Goal: Task Accomplishment & Management: Manage account settings

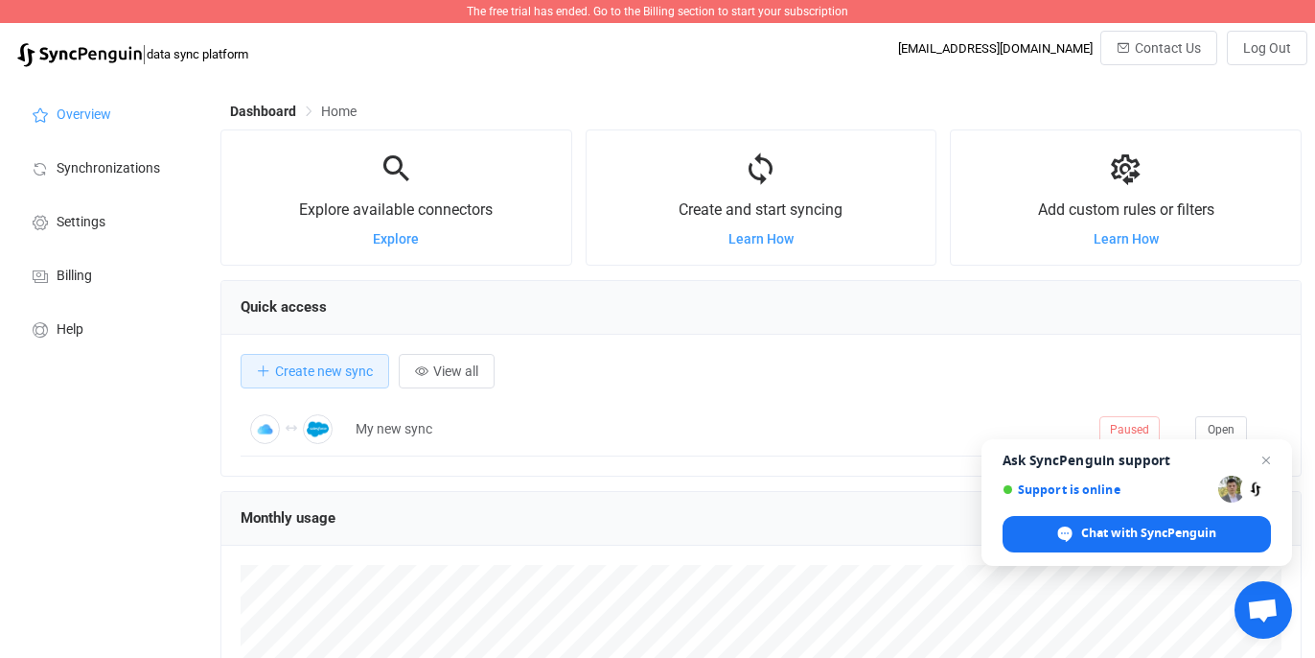
scroll to position [372, 1081]
click at [1265, 453] on span "Close chat" at bounding box center [1267, 461] width 24 height 24
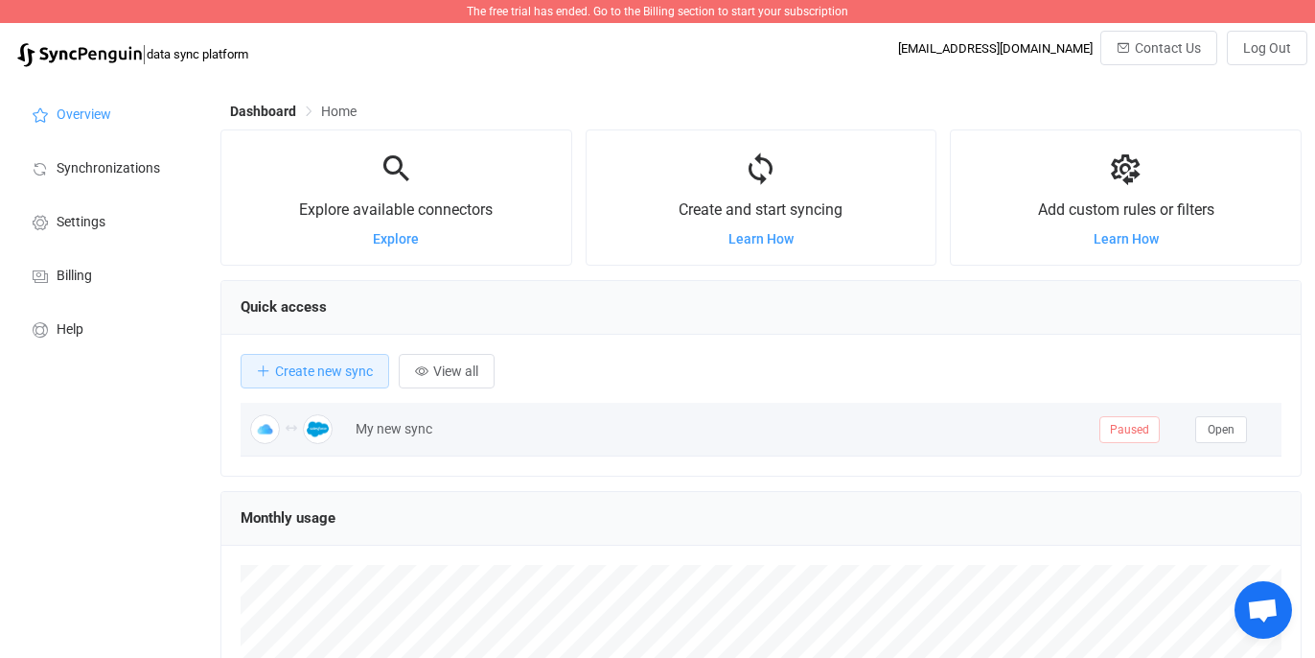
click at [397, 437] on div "My new sync" at bounding box center [718, 429] width 744 height 22
click at [1212, 432] on span "Open" at bounding box center [1221, 429] width 27 height 13
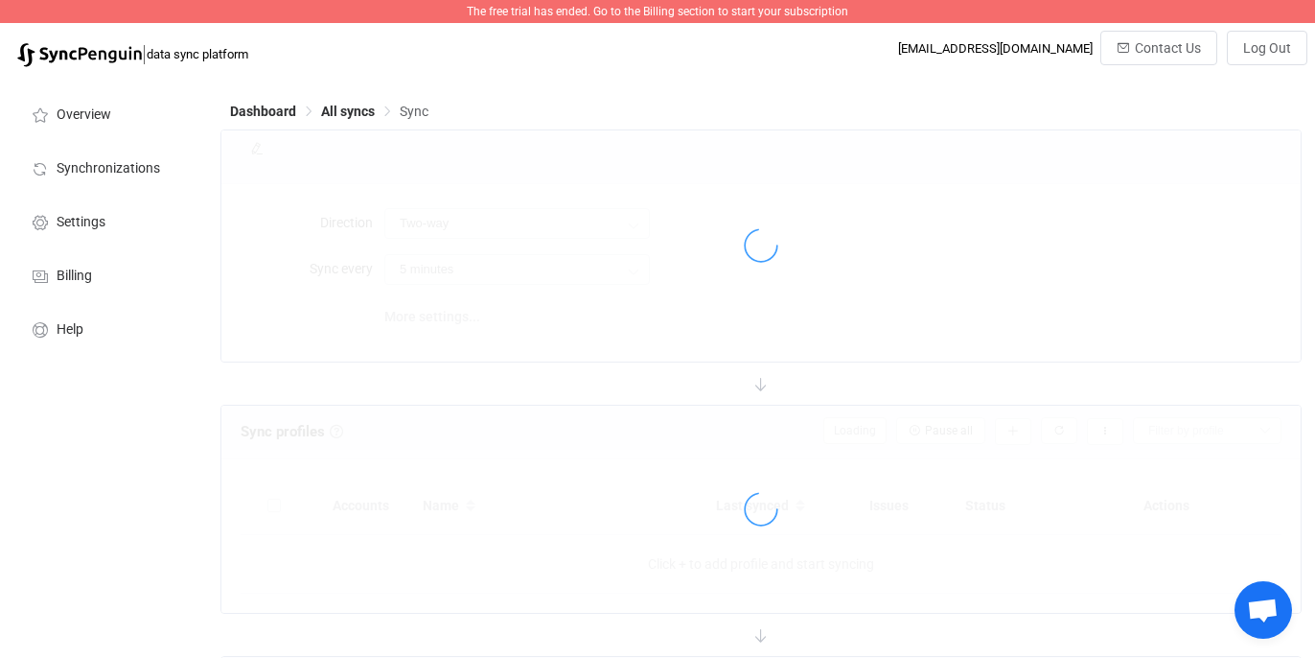
type input "10 minutes"
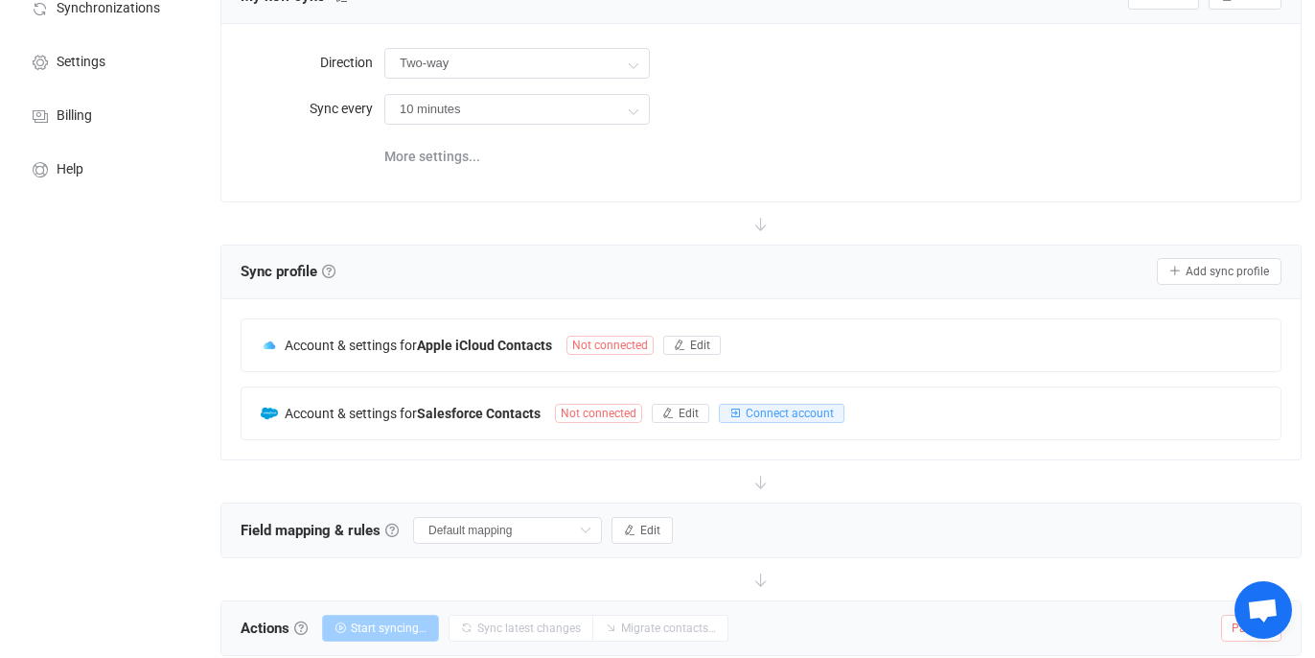
scroll to position [170, 0]
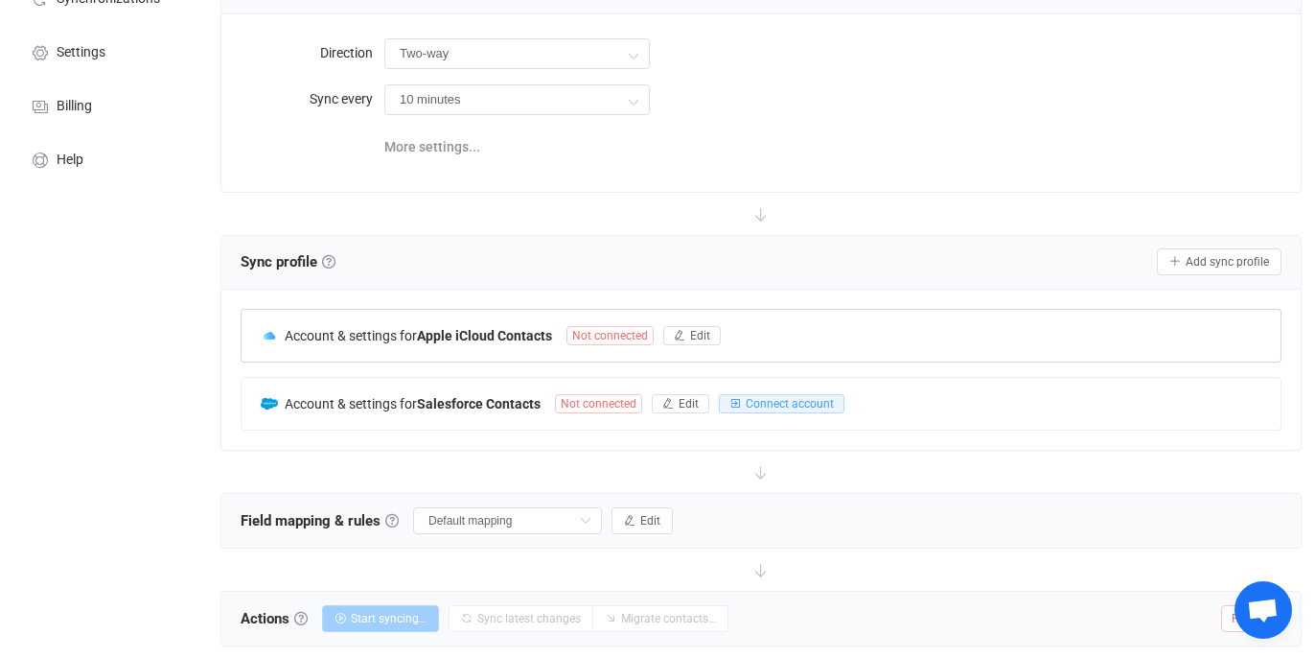
click at [309, 330] on span "Account & settings for" at bounding box center [351, 335] width 132 height 15
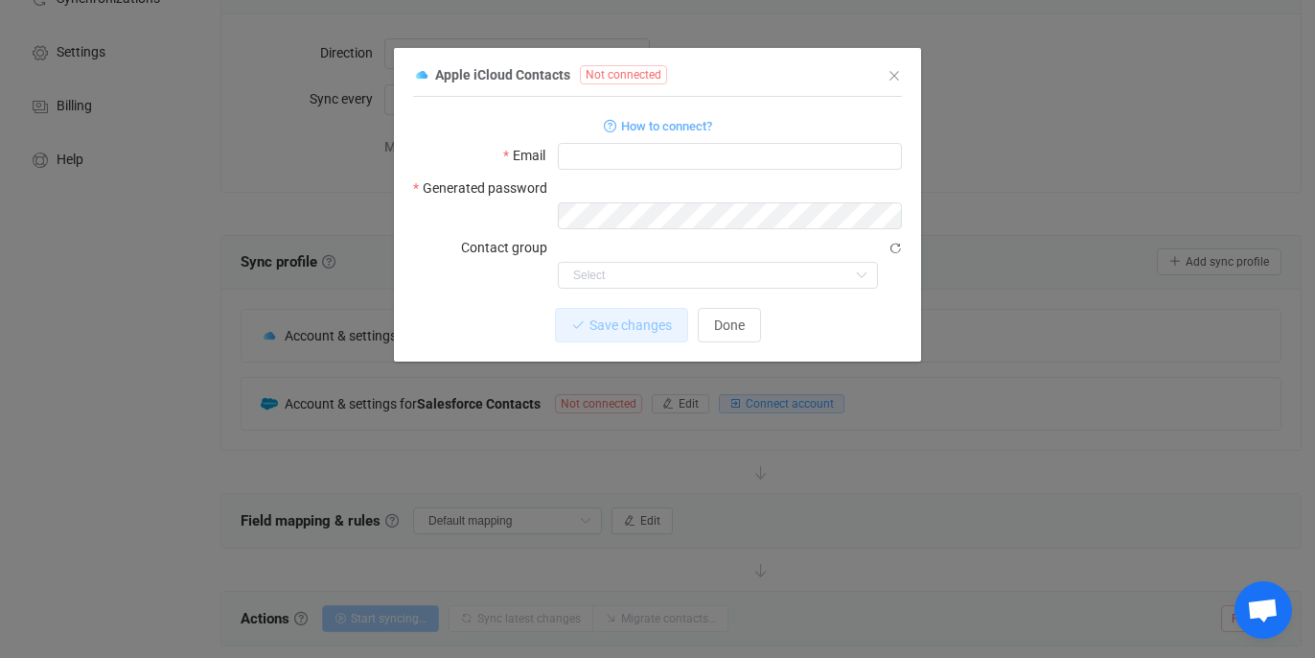
click at [197, 295] on div "Apple iCloud Contacts Not connected 1 Standard output: Obtaining home url RAW E…" at bounding box center [657, 329] width 1315 height 658
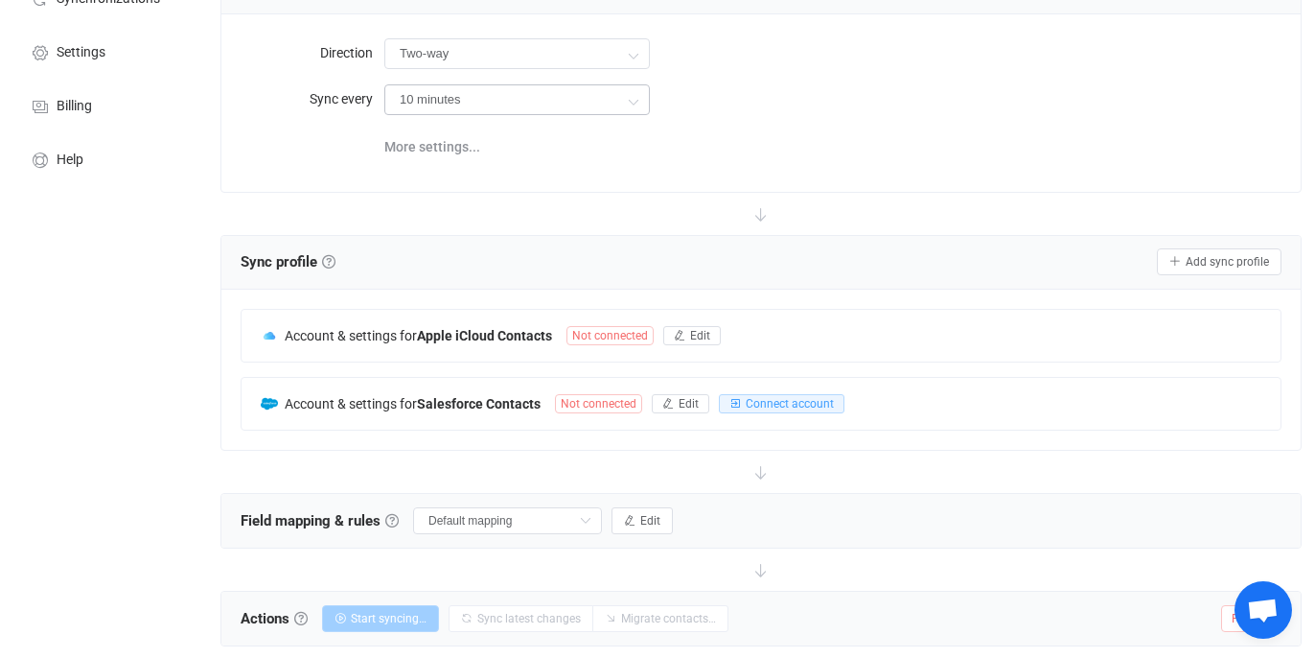
scroll to position [0, 0]
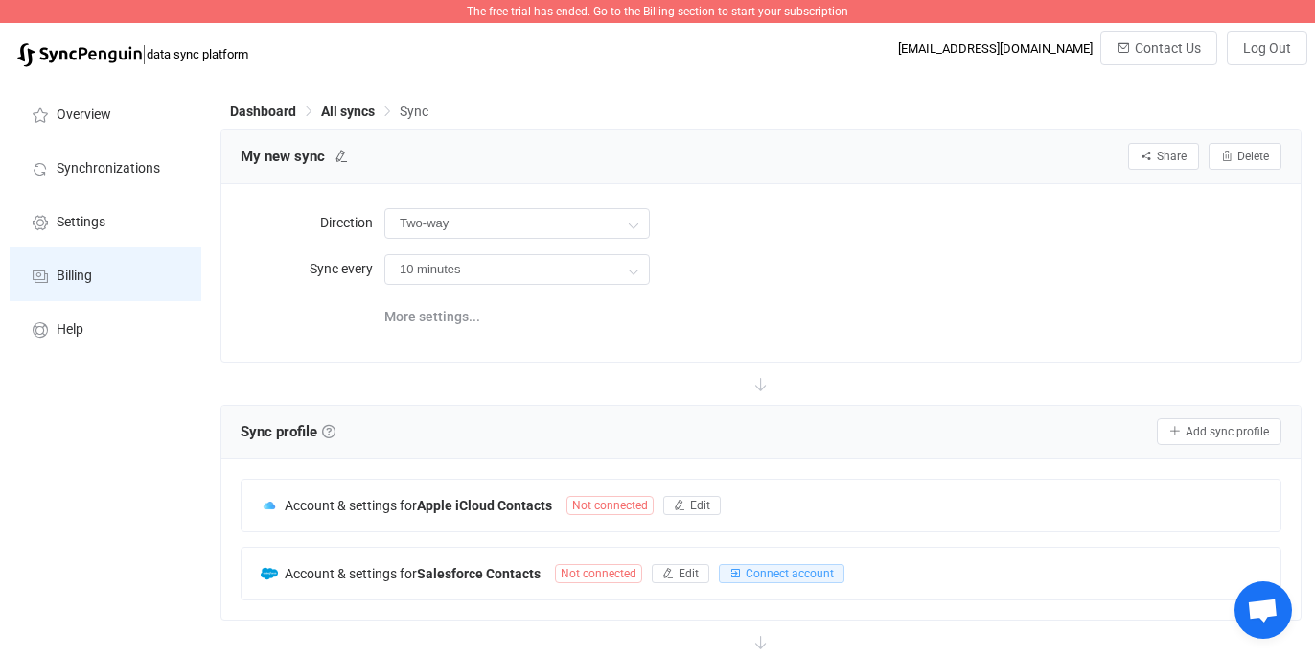
click at [125, 266] on li "Billing" at bounding box center [106, 274] width 192 height 54
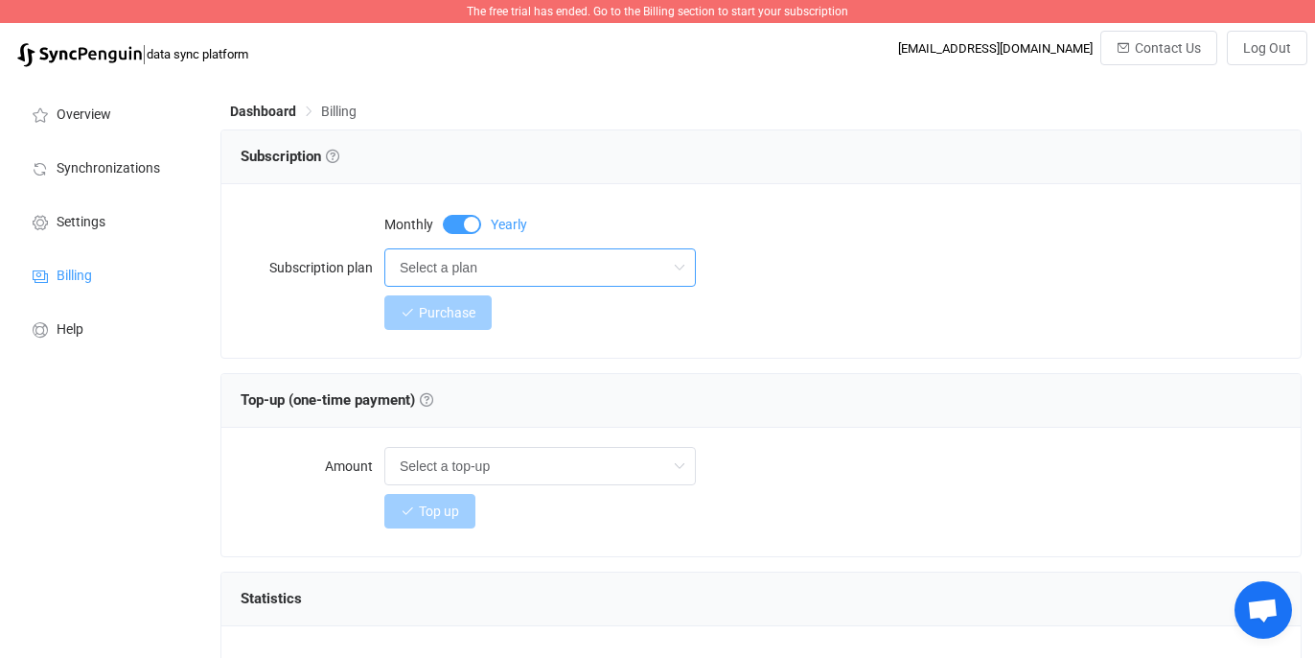
click at [440, 283] on input "Select a plan" at bounding box center [540, 267] width 312 height 38
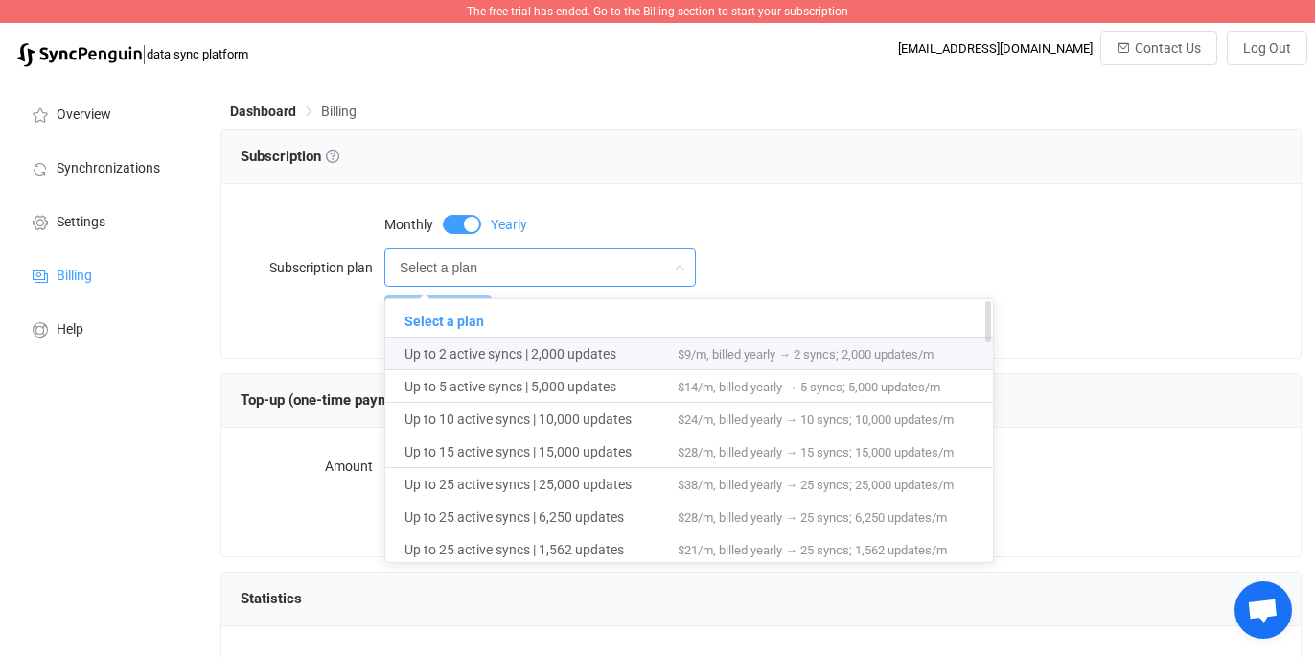
click at [536, 355] on span "Up to 2 active syncs | 2,000 updates" at bounding box center [541, 353] width 273 height 33
type input "Up to 2 active syncs | 2,000 updates"
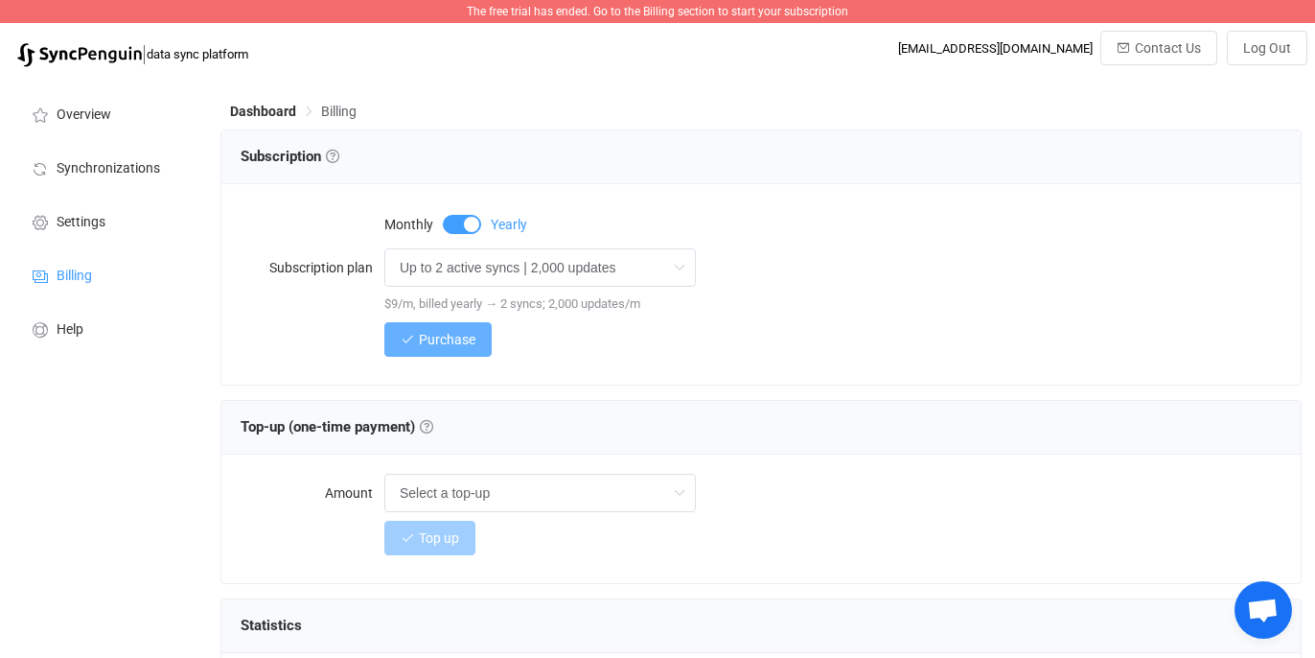
click at [448, 350] on button "Purchase" at bounding box center [437, 339] width 107 height 35
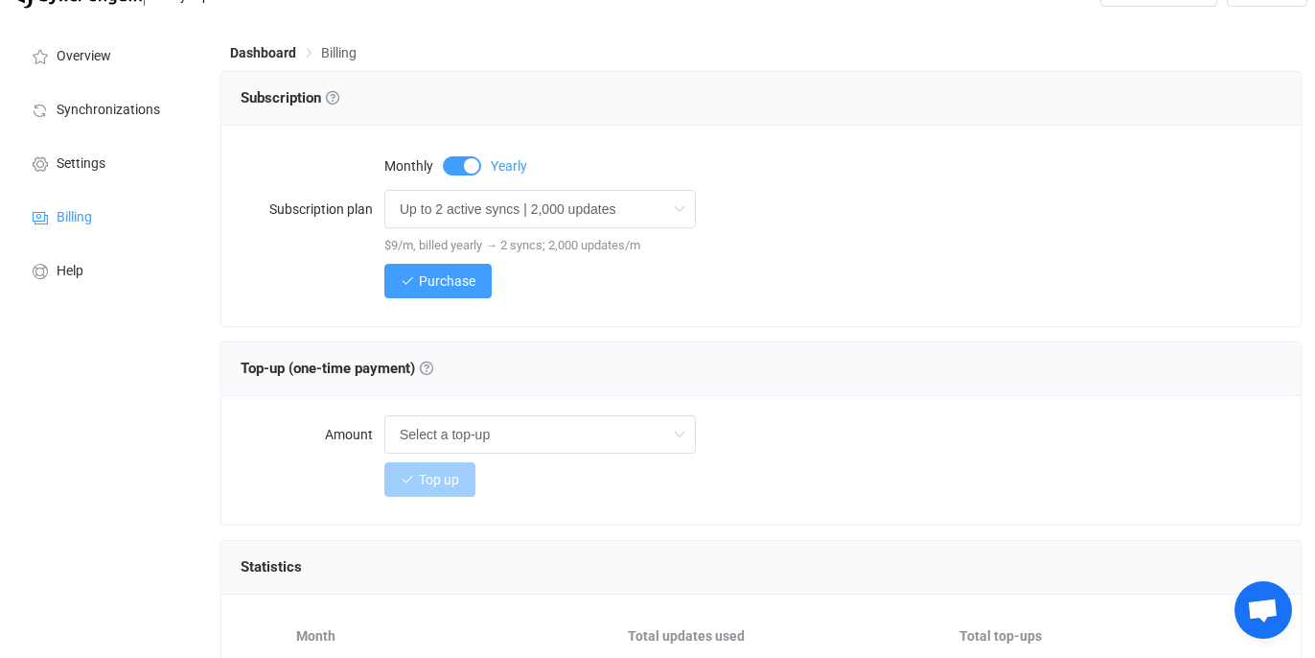
scroll to position [59, 0]
click at [471, 166] on span at bounding box center [462, 164] width 38 height 19
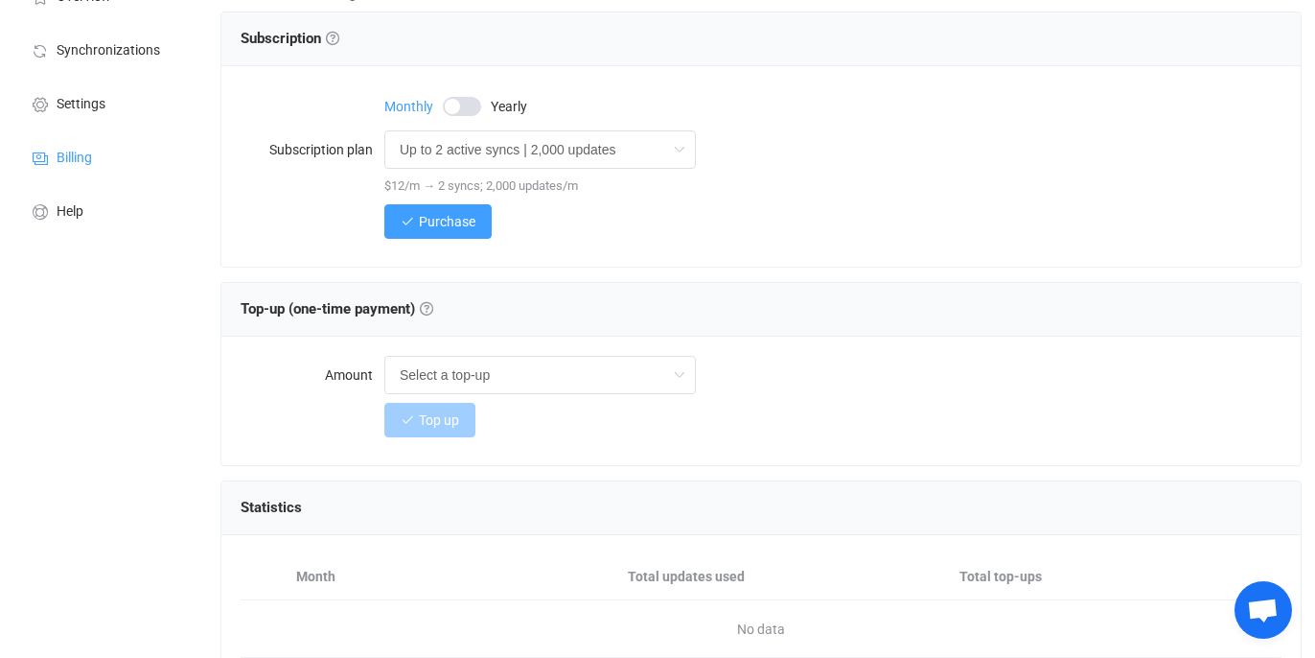
scroll to position [147, 0]
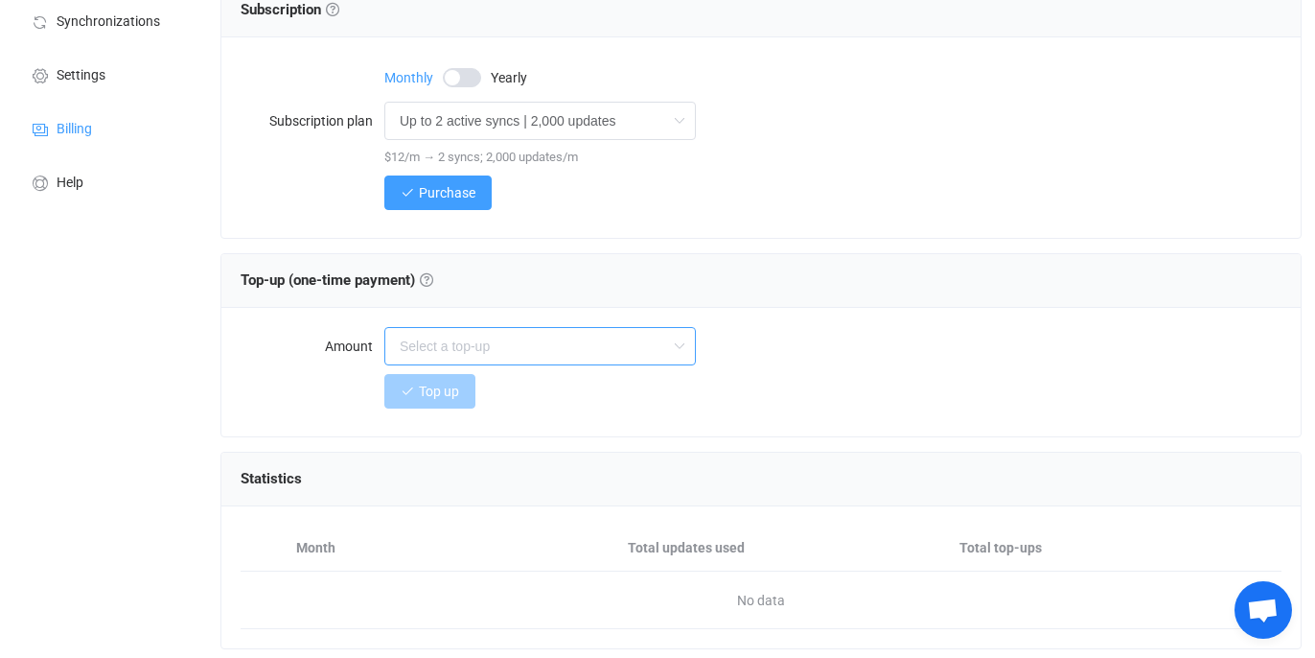
click at [445, 343] on input "text" at bounding box center [540, 346] width 312 height 38
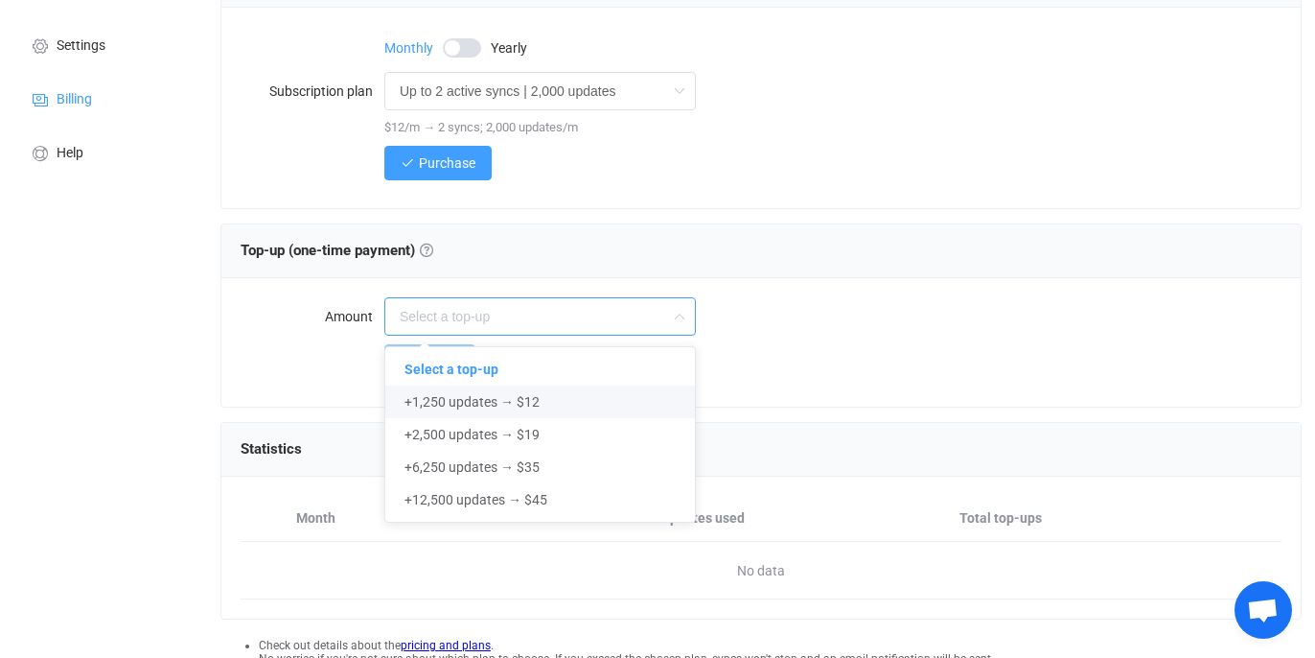
scroll to position [179, 0]
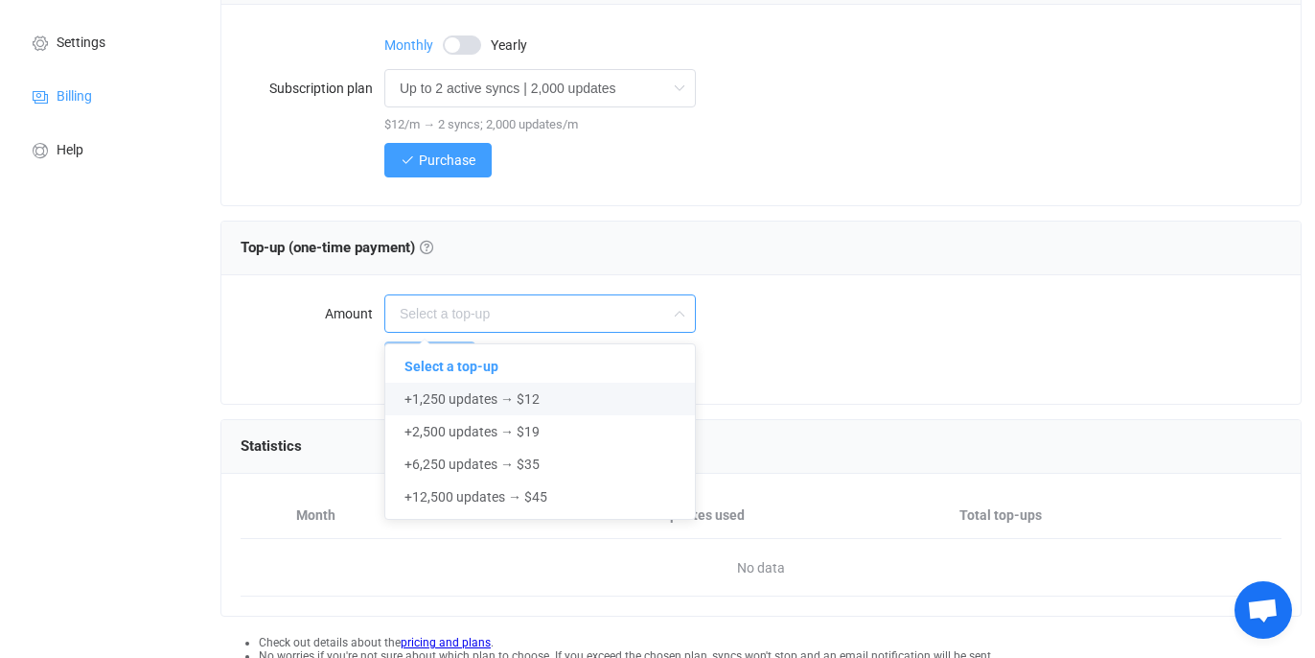
click at [498, 401] on span "+1,250 updates → $12" at bounding box center [472, 398] width 135 height 15
type input "+1,250 updates → $12"
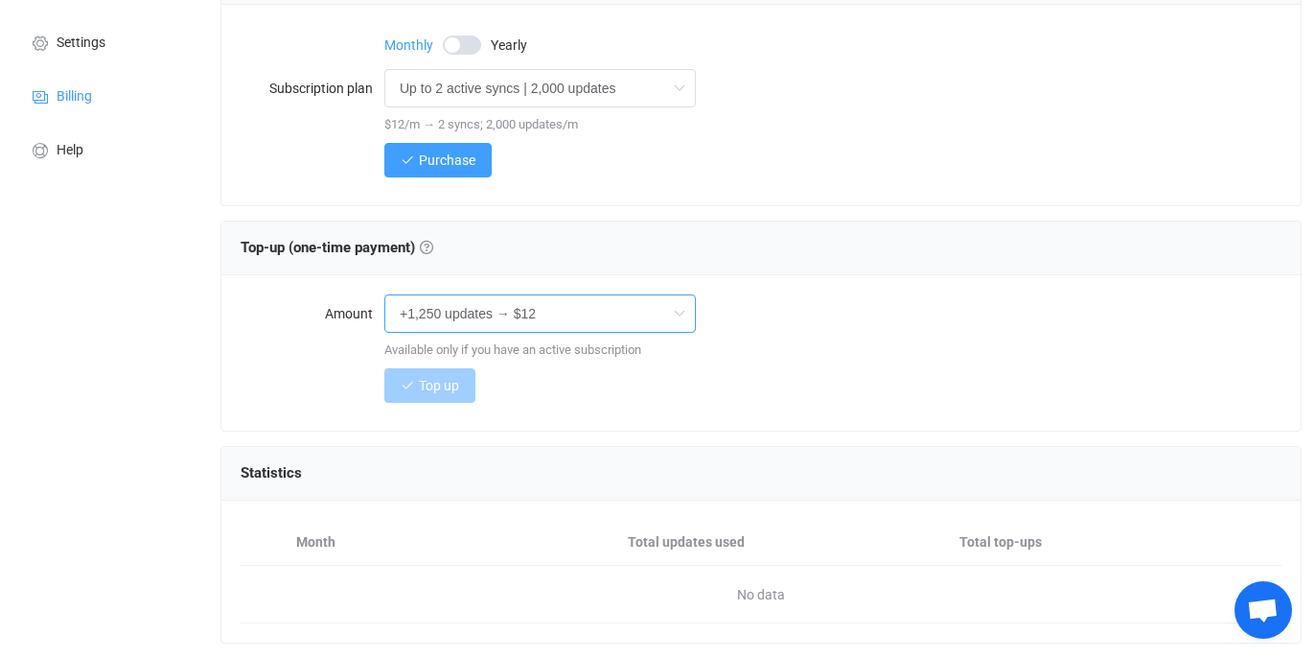
scroll to position [0, 0]
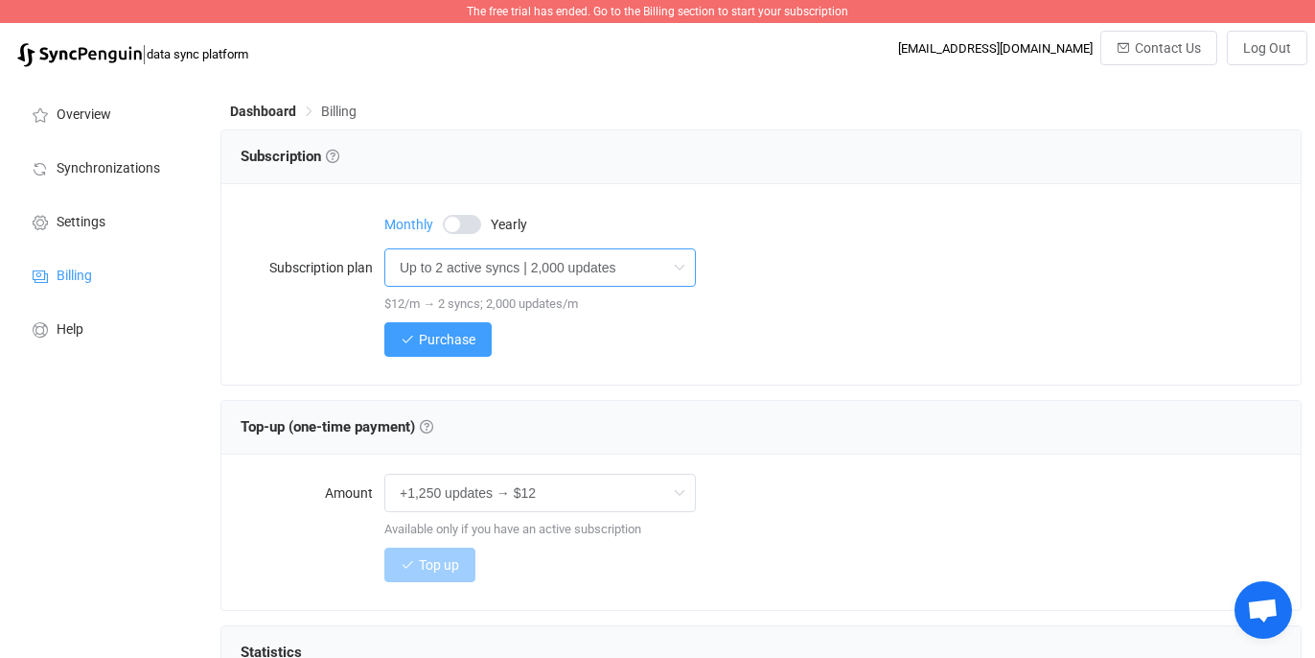
click at [433, 264] on input "Up to 2 active syncs | 2,000 updates" at bounding box center [540, 267] width 312 height 38
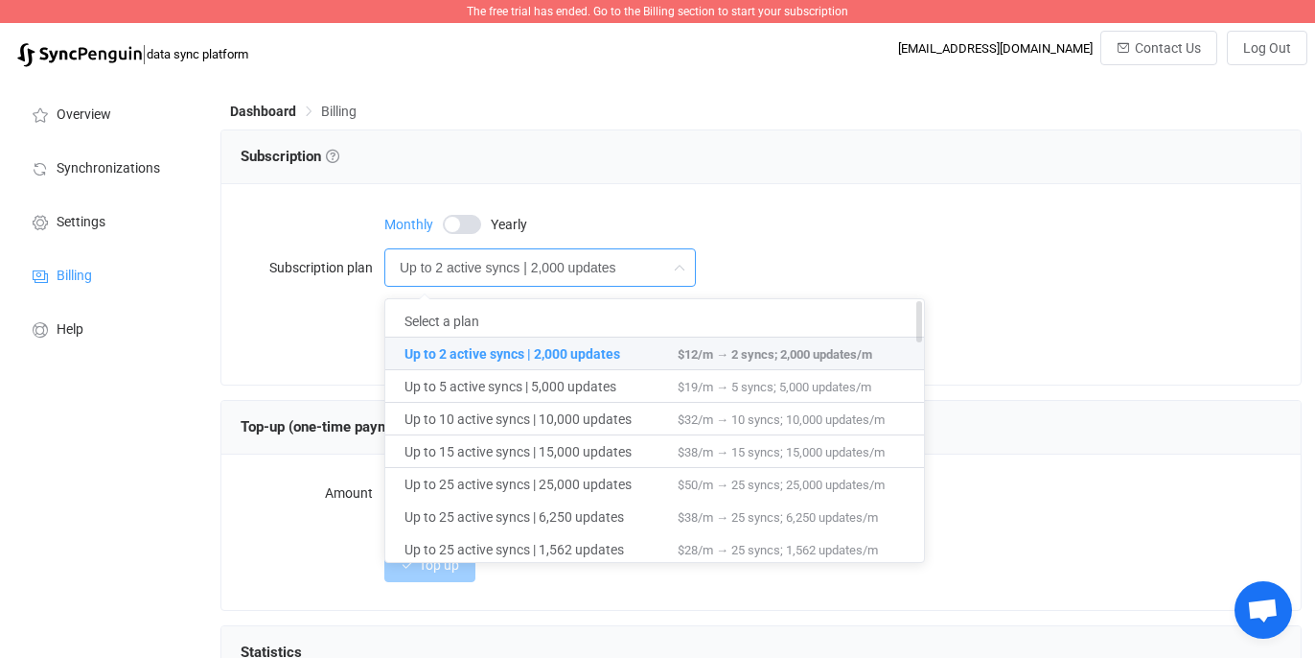
click at [455, 350] on span "Up to 2 active syncs | 2,000 updates" at bounding box center [541, 353] width 273 height 33
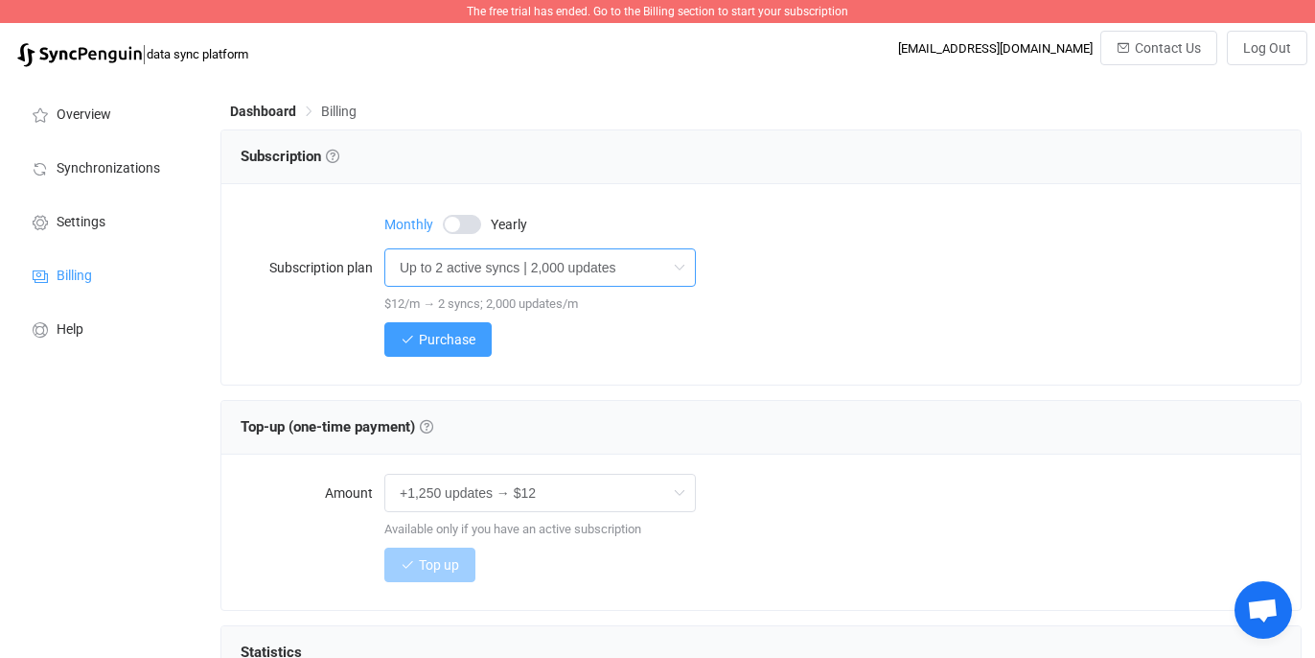
click at [448, 271] on input "Up to 2 active syncs | 2,000 updates" at bounding box center [540, 267] width 312 height 38
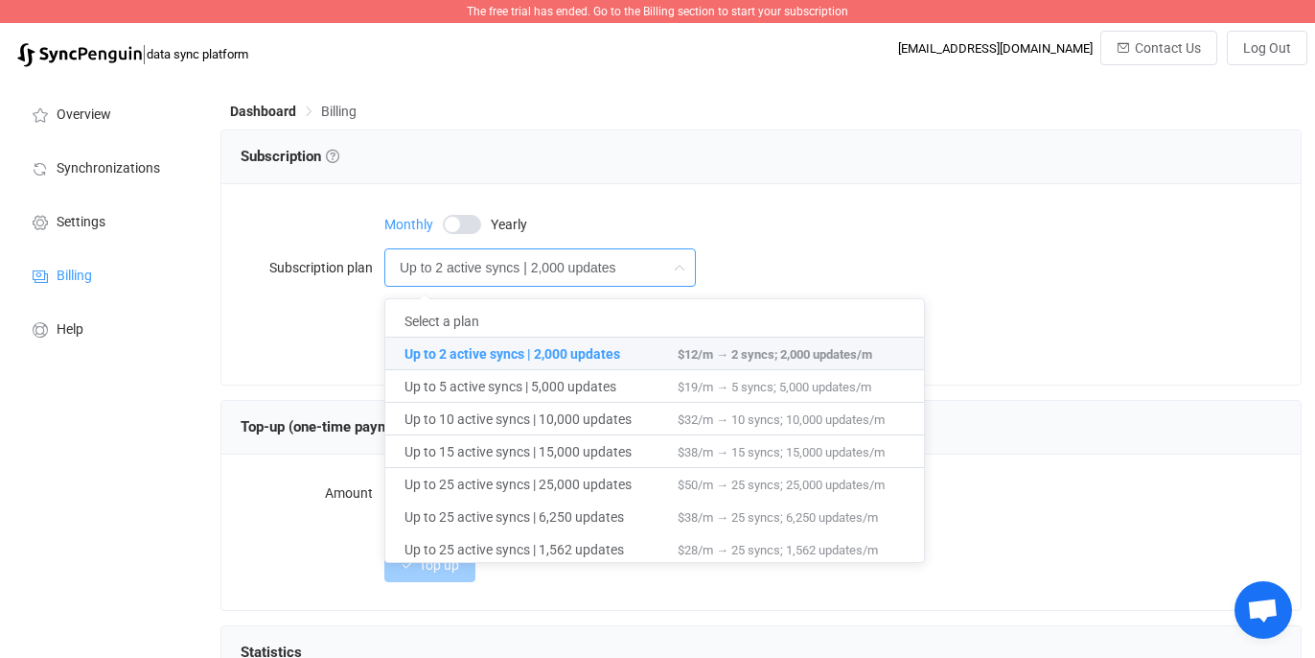
click at [330, 336] on div "Purchase" at bounding box center [761, 339] width 1041 height 38
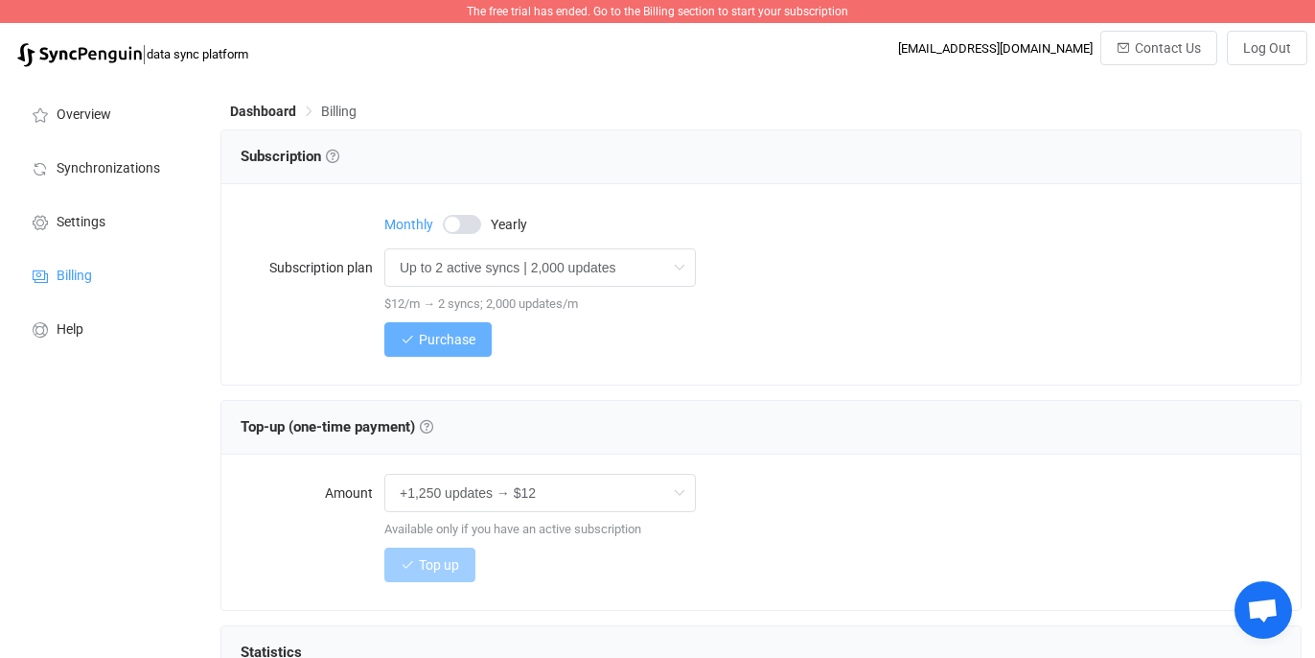
click at [425, 332] on span "Purchase" at bounding box center [447, 339] width 57 height 15
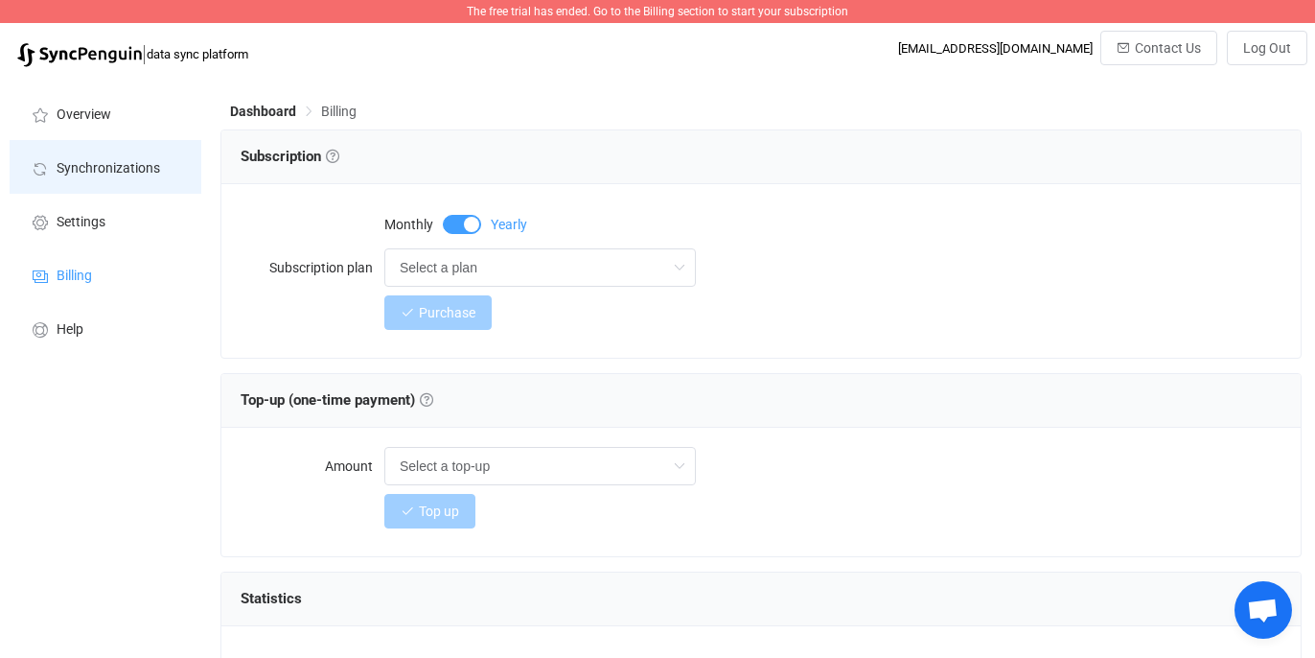
click at [92, 185] on li "Synchronizations" at bounding box center [106, 167] width 192 height 54
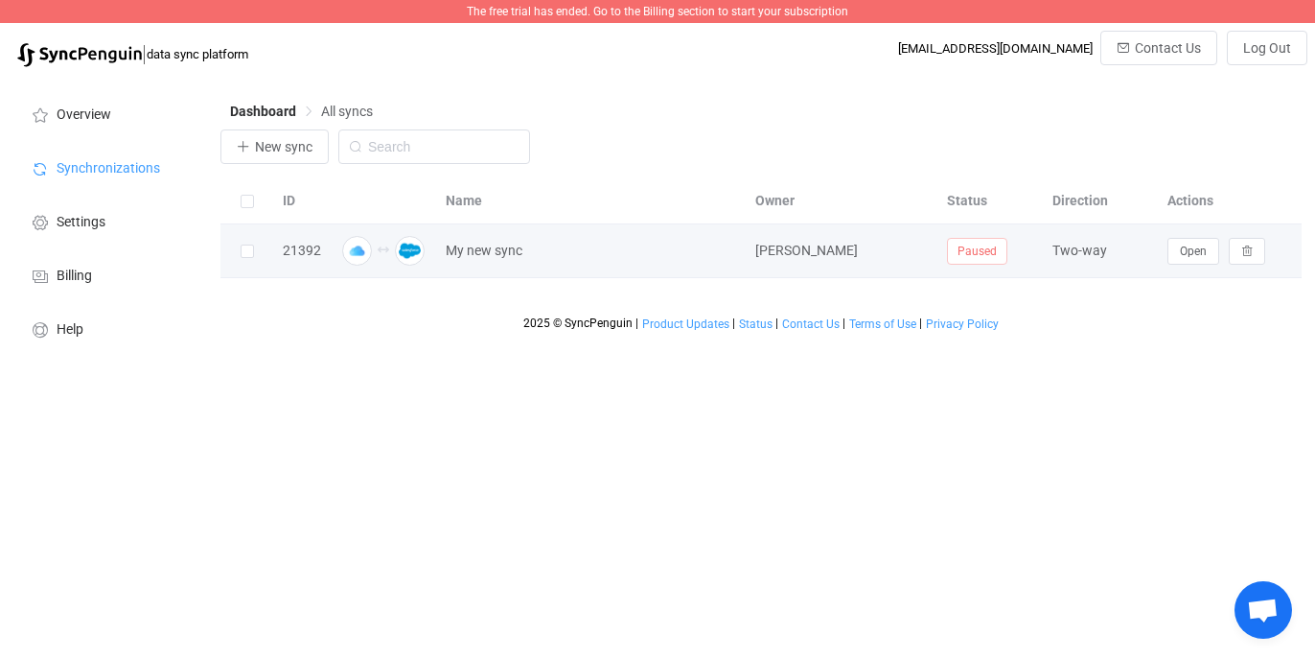
click at [447, 270] on td "My new sync" at bounding box center [591, 251] width 310 height 54
click at [457, 247] on span "My new sync" at bounding box center [484, 251] width 77 height 22
click at [535, 250] on icon at bounding box center [538, 250] width 13 height 13
click at [577, 249] on input "My new sync" at bounding box center [565, 251] width 259 height 29
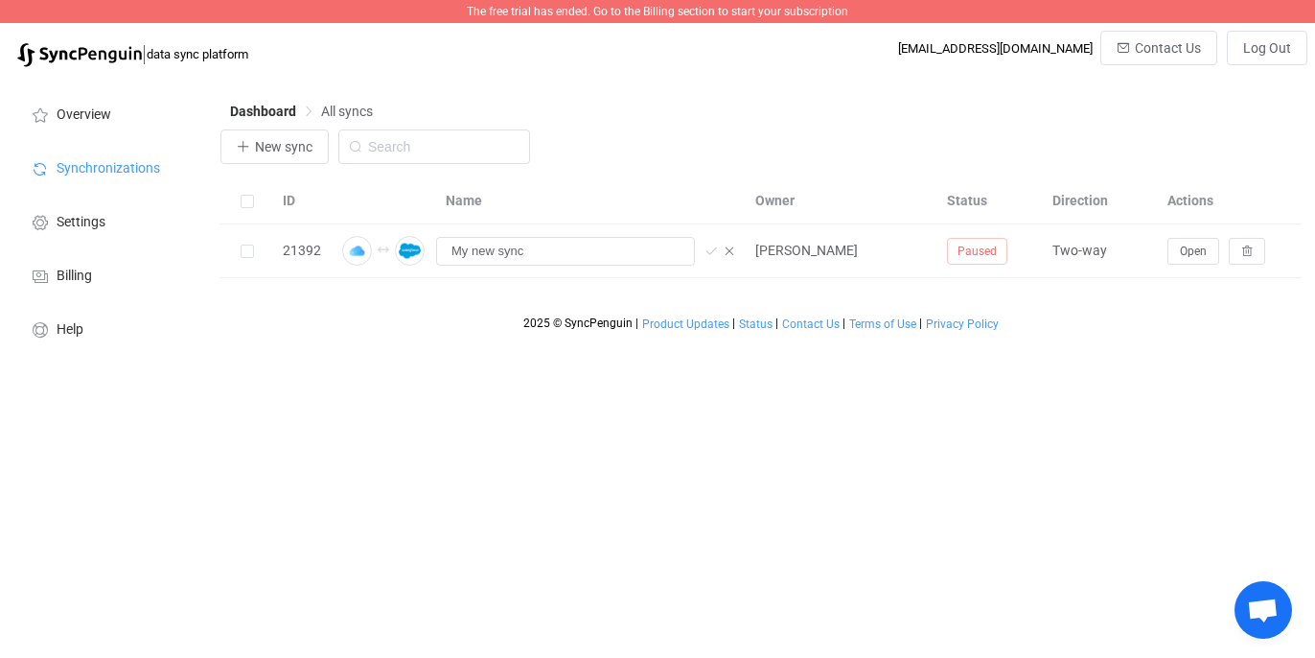
click at [630, 188] on th "Name" at bounding box center [591, 201] width 310 height 46
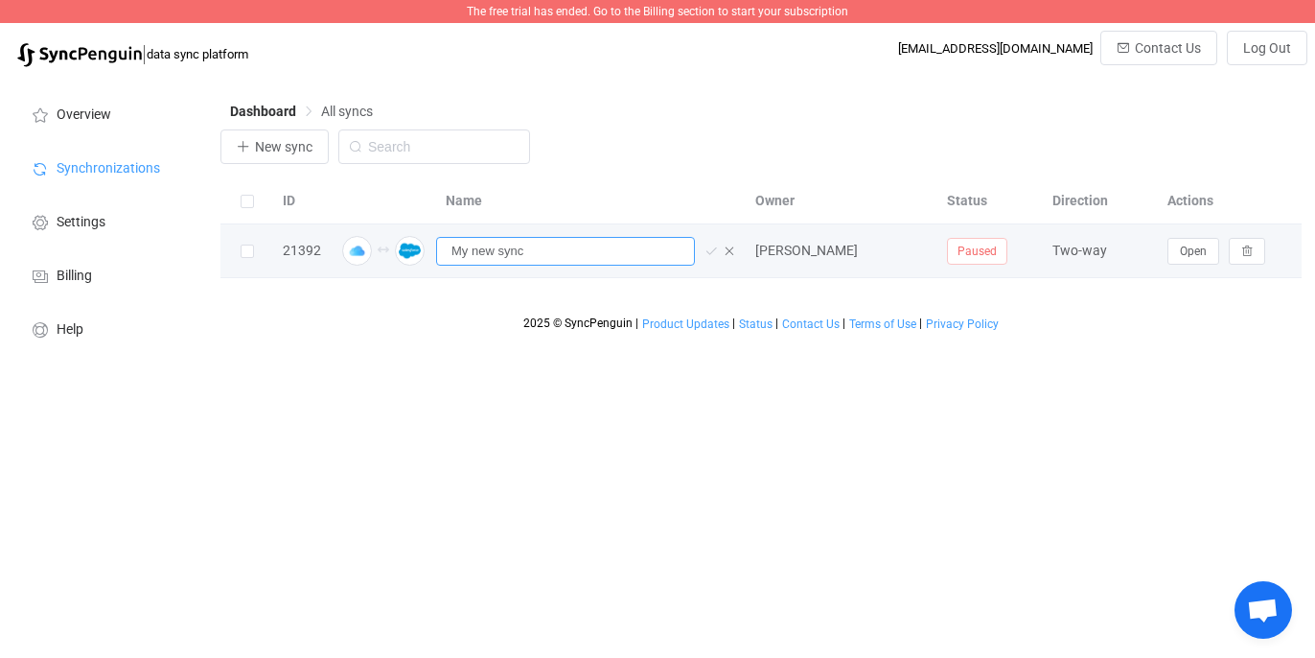
drag, startPoint x: 552, startPoint y: 253, endPoint x: 361, endPoint y: 251, distance: 190.8
click at [361, 251] on tr "21392 My new sync [PERSON_NAME] Paused Two-way Open" at bounding box center [761, 251] width 1081 height 54
type input "Test Syn"
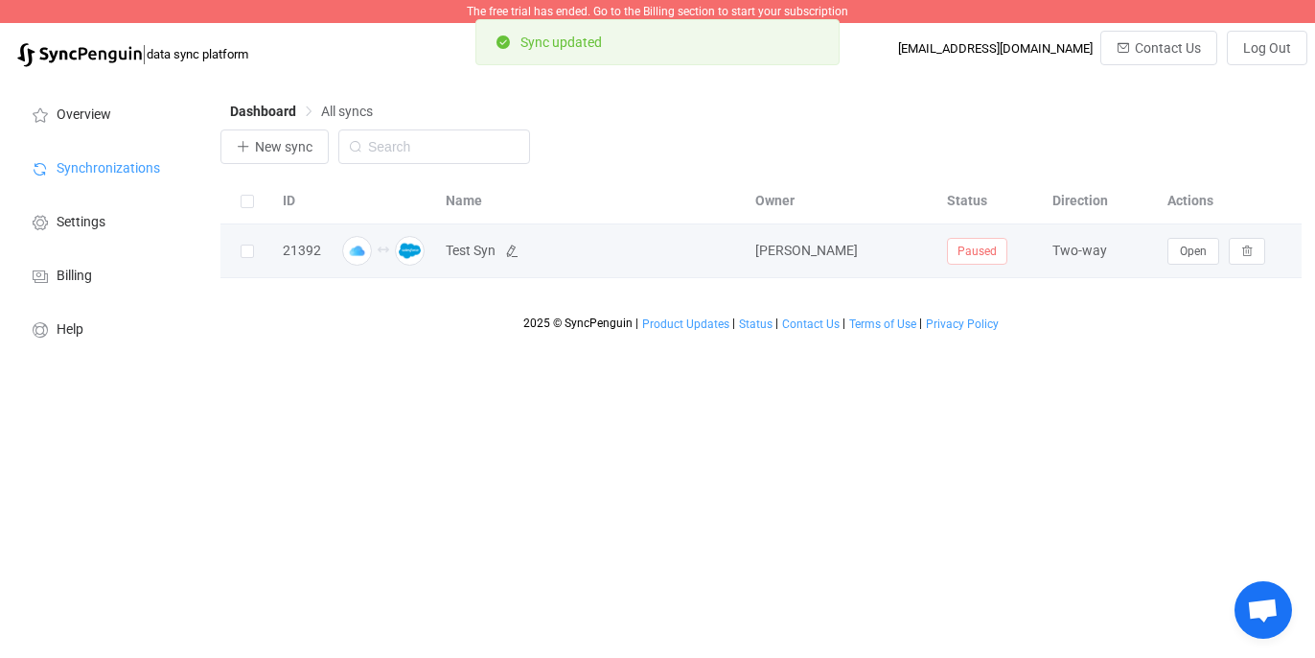
click at [501, 255] on span "Test Syn" at bounding box center [591, 251] width 290 height 22
click at [510, 252] on icon at bounding box center [511, 250] width 13 height 13
click at [504, 255] on input "Test Syn" at bounding box center [565, 251] width 259 height 29
type input "Test Sync"
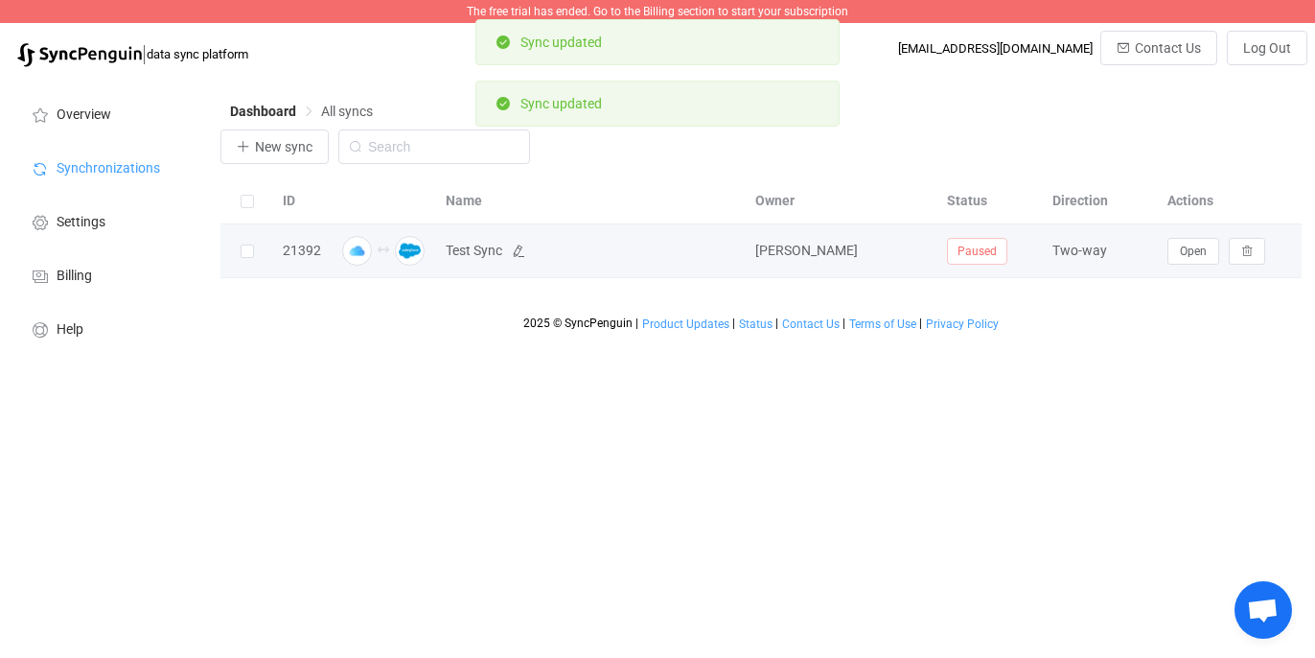
click at [282, 253] on div "21392" at bounding box center [302, 251] width 58 height 22
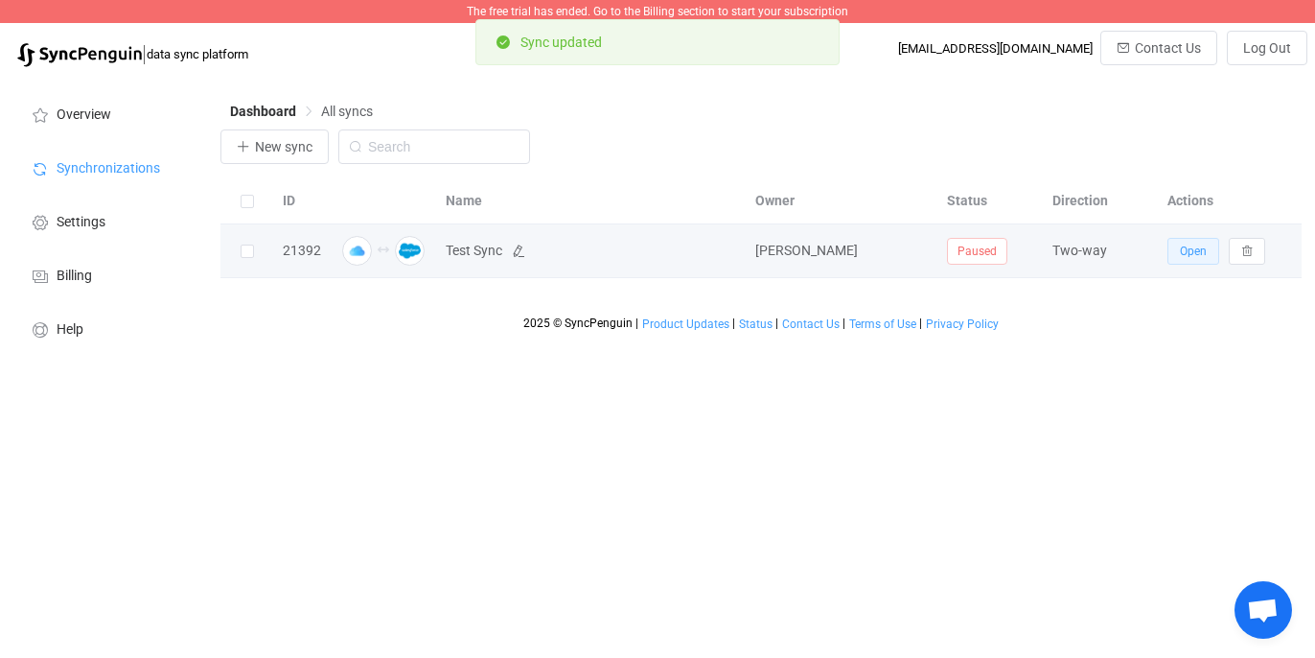
click at [1168, 251] on button "Open" at bounding box center [1194, 251] width 52 height 27
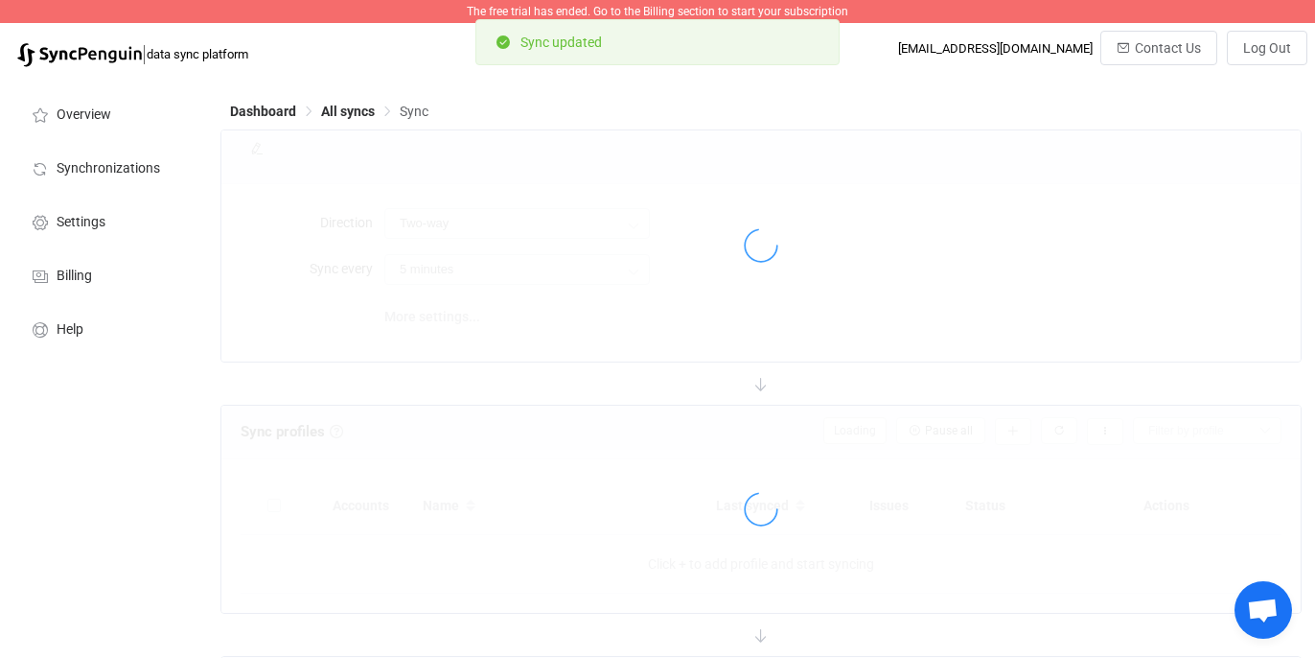
type input "10 minutes"
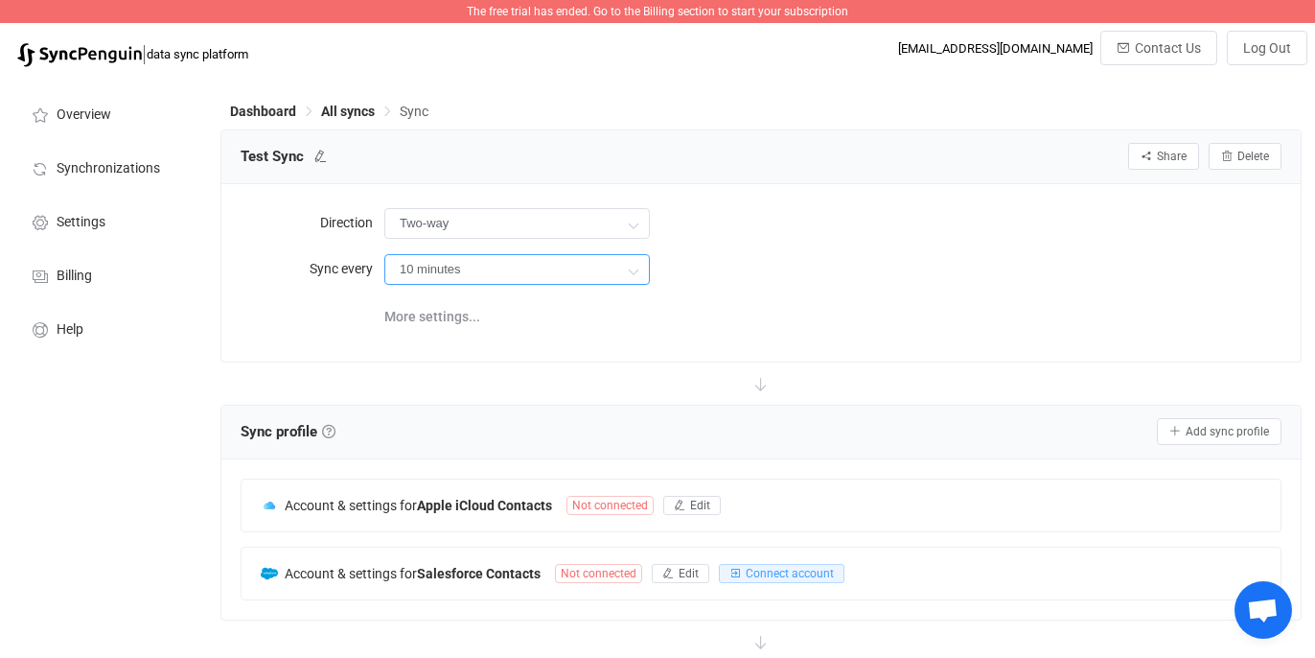
click at [475, 256] on input "10 minutes" at bounding box center [517, 269] width 266 height 31
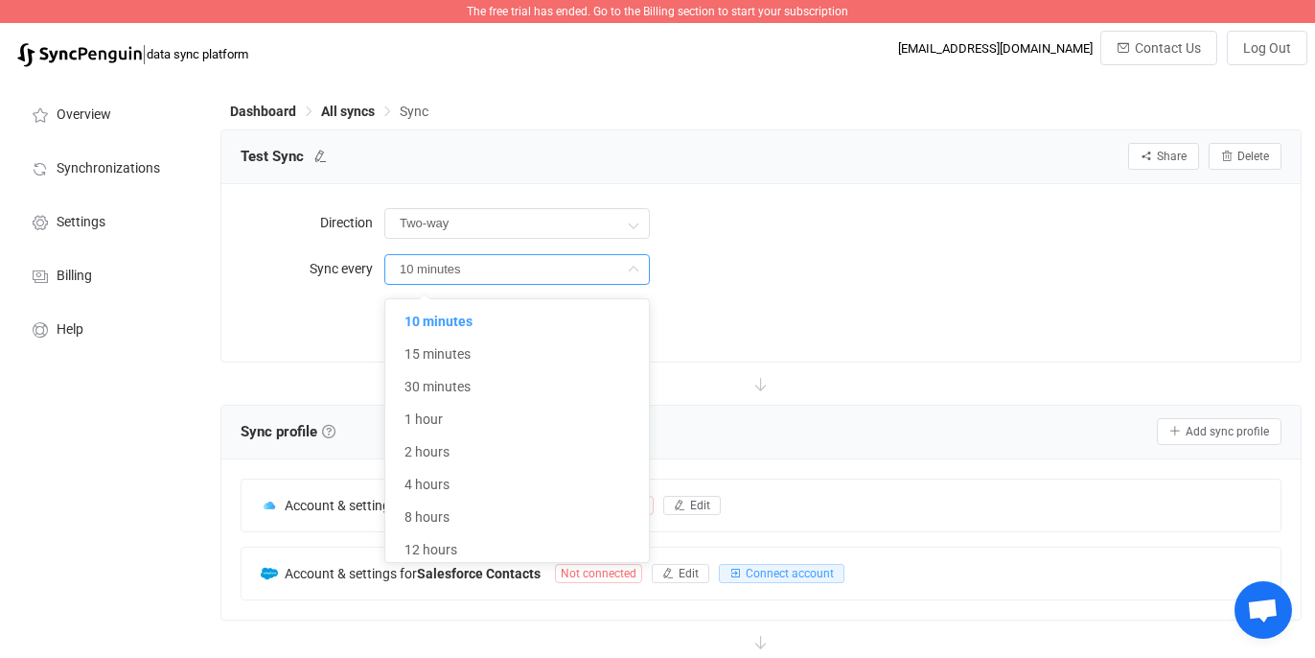
click at [743, 247] on form "Direction Two-way Two-way iCloud Salesforce Salesforce iCloud Sync every 10 min…" at bounding box center [761, 245] width 1041 height 85
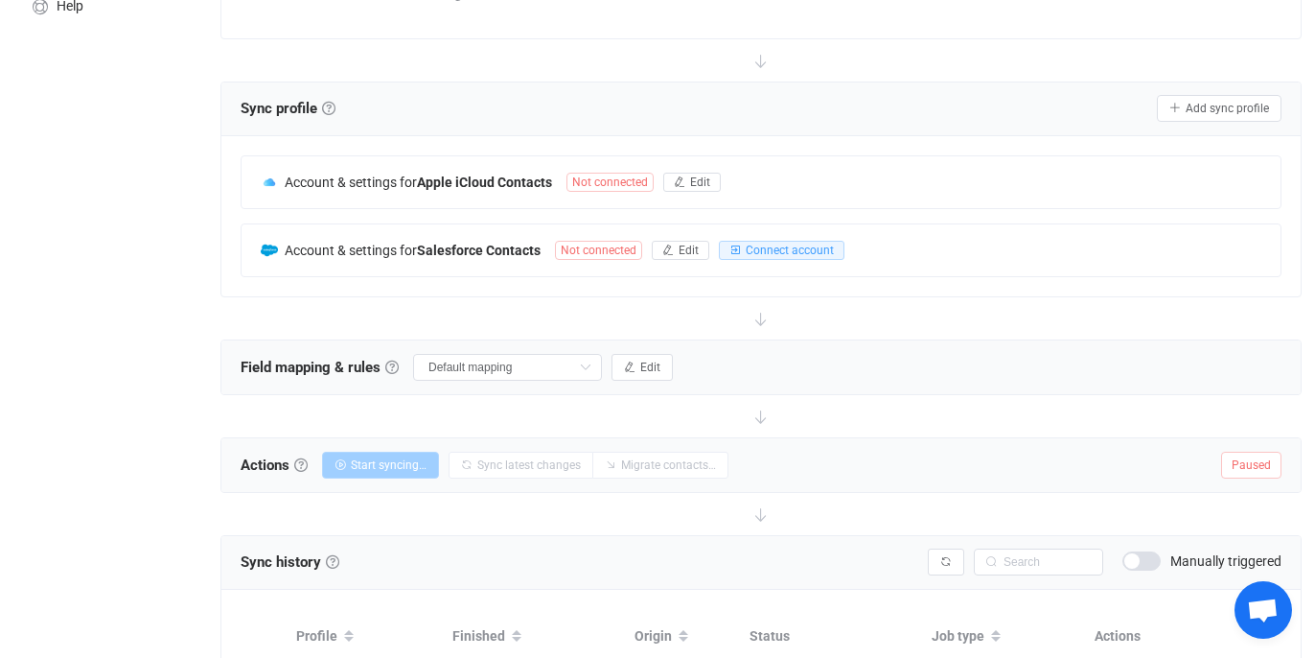
scroll to position [325, 0]
click at [624, 177] on span "Not connected" at bounding box center [610, 180] width 87 height 19
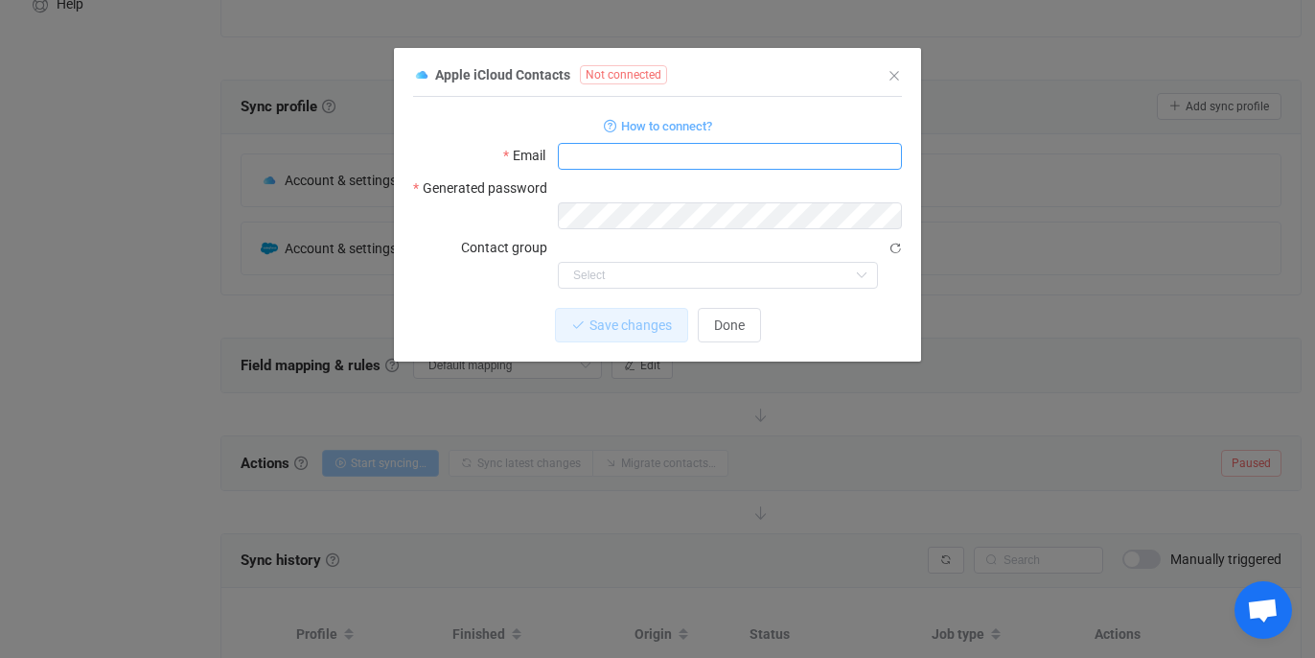
click at [641, 150] on input "dialog" at bounding box center [730, 156] width 344 height 27
type input "test"
click at [663, 120] on span "How to connect?" at bounding box center [666, 126] width 91 height 22
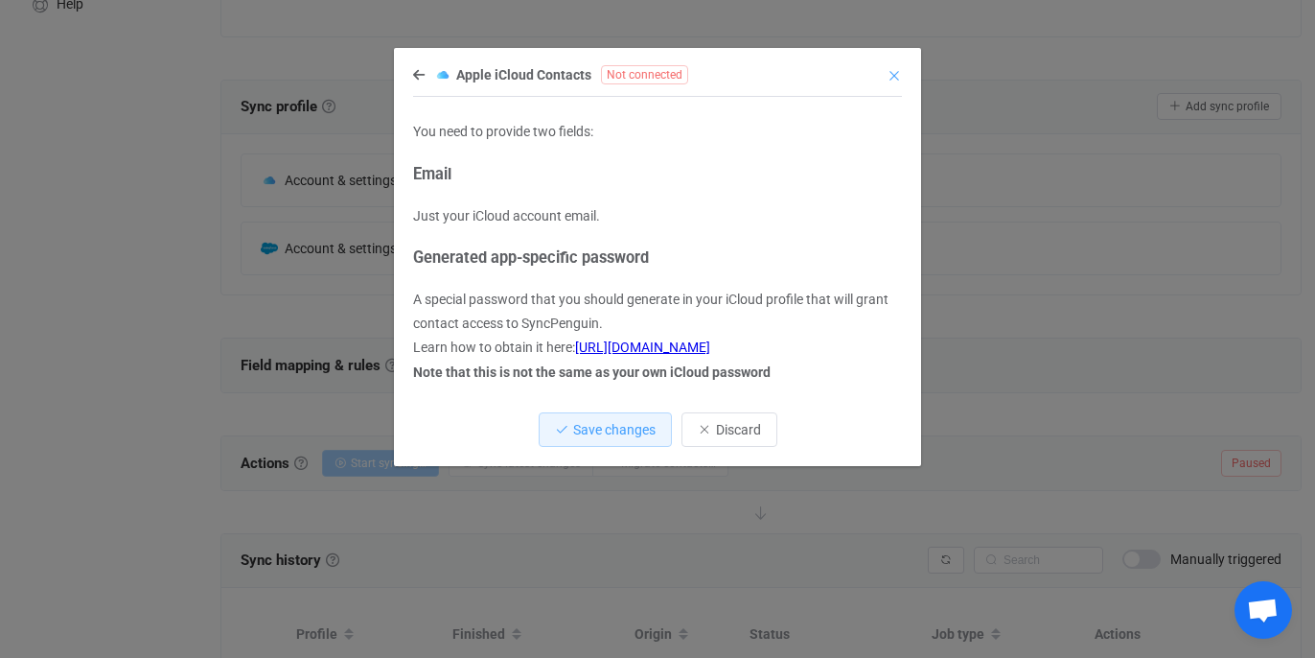
click at [892, 82] on icon "Close" at bounding box center [894, 75] width 15 height 15
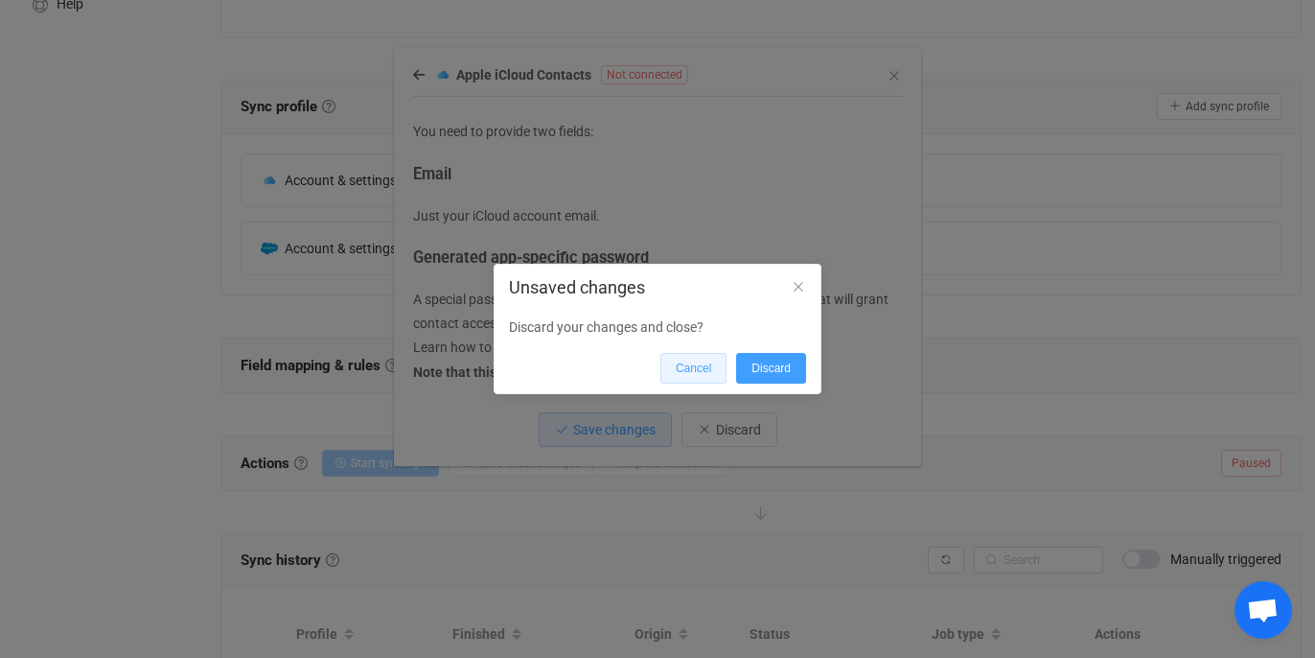
click at [702, 360] on button "Cancel" at bounding box center [694, 368] width 66 height 31
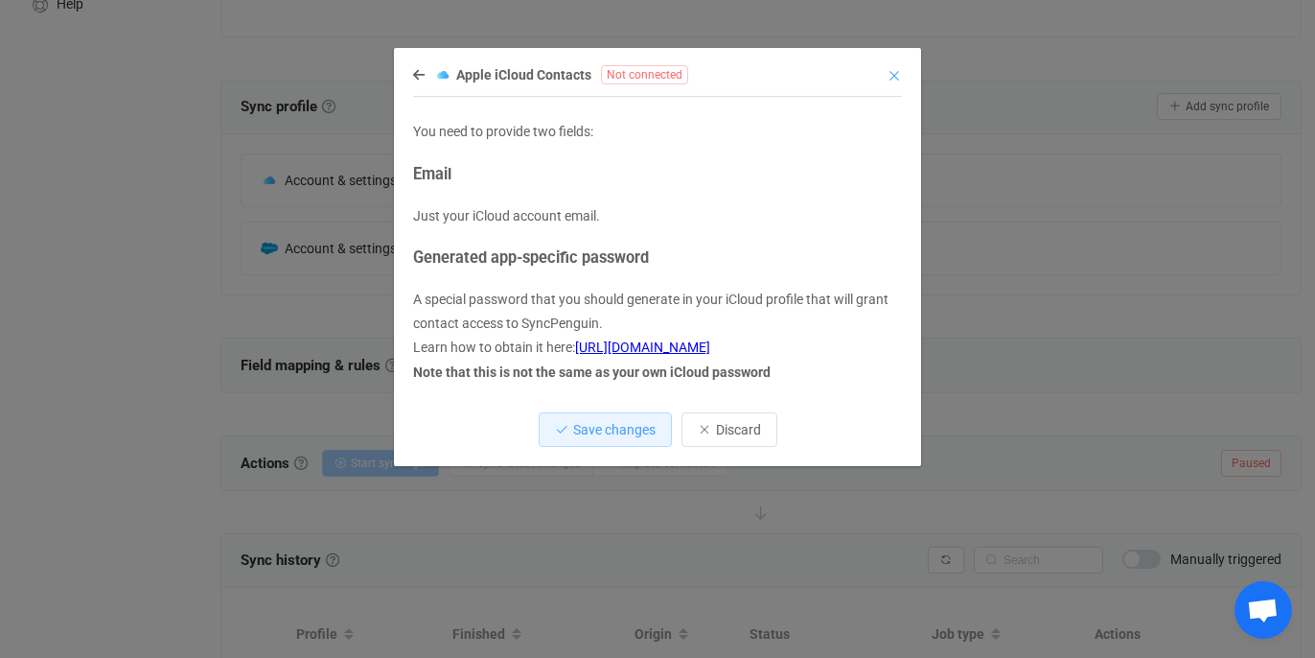
scroll to position [344, 0]
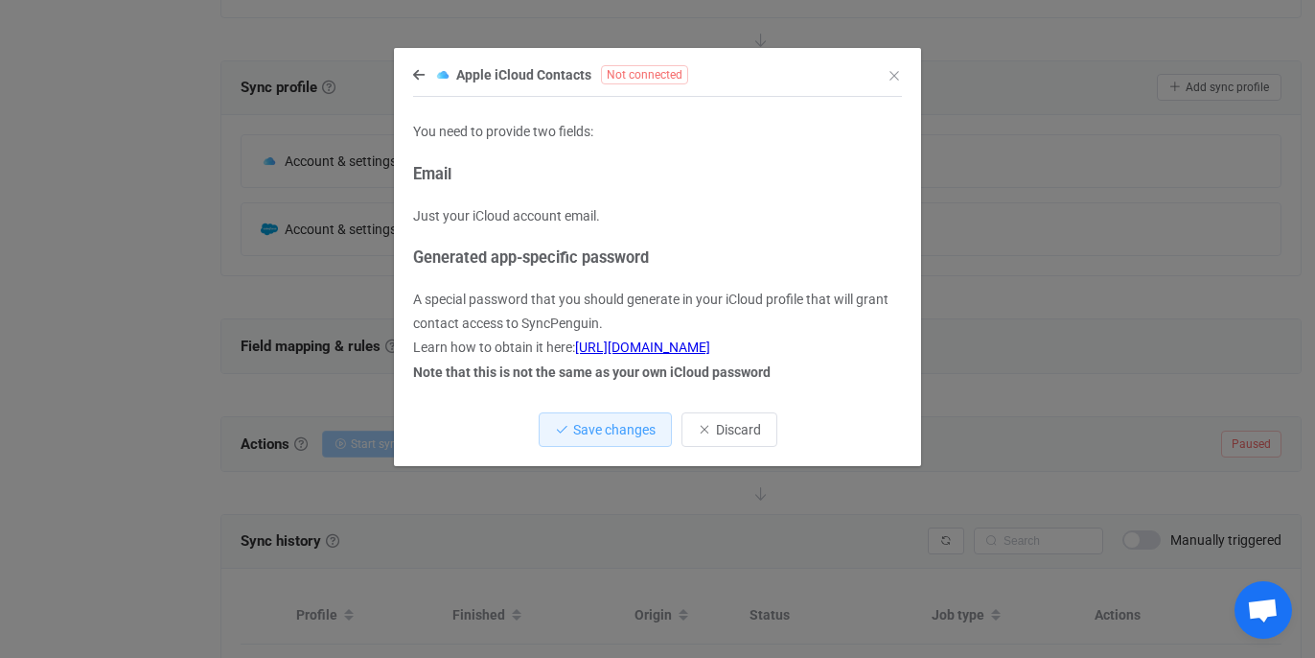
click at [478, 370] on strong "Note that this is not the same as your own iCloud password" at bounding box center [592, 371] width 358 height 15
drag, startPoint x: 439, startPoint y: 369, endPoint x: 535, endPoint y: 369, distance: 95.9
click at [536, 369] on strong "Note that this is not the same as your own iCloud password" at bounding box center [592, 371] width 358 height 15
click at [476, 284] on div "You need to provide two fields: Email Just your iCloud account email. Generated…" at bounding box center [657, 252] width 489 height 265
click at [420, 77] on icon "dialog" at bounding box center [419, 74] width 12 height 13
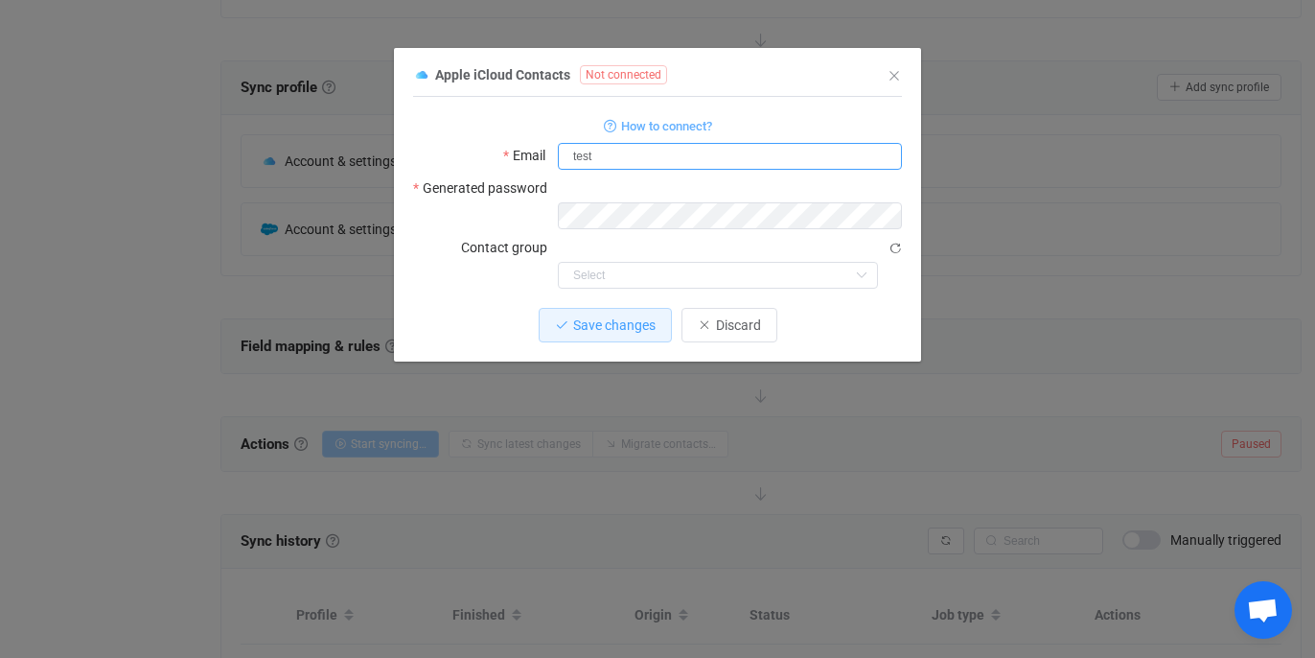
click at [592, 163] on input "test" at bounding box center [730, 156] width 344 height 27
click at [571, 155] on input "testc" at bounding box center [730, 156] width 344 height 27
click at [601, 152] on input "testc" at bounding box center [730, 156] width 344 height 27
click at [572, 155] on input "[EMAIL_ADDRESS][DOMAIN_NAME]" at bounding box center [730, 156] width 344 height 27
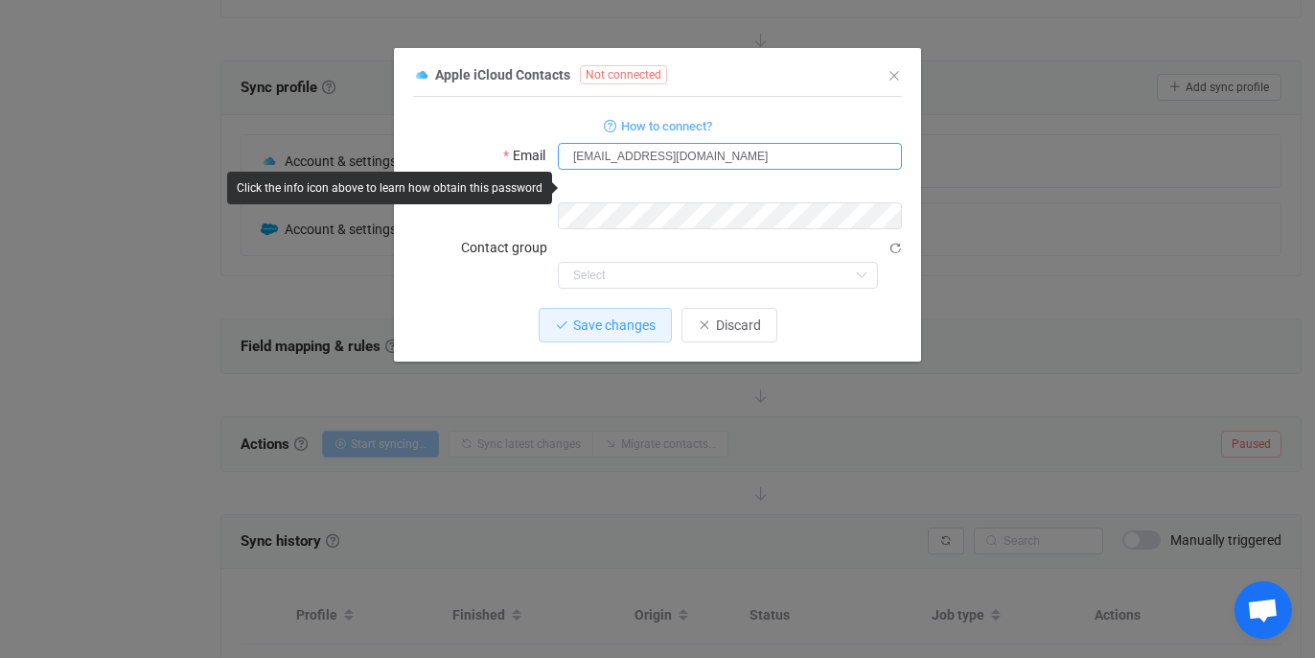
type input "[EMAIL_ADDRESS][DOMAIN_NAME]"
click at [885, 202] on icon "dialog" at bounding box center [885, 215] width 24 height 27
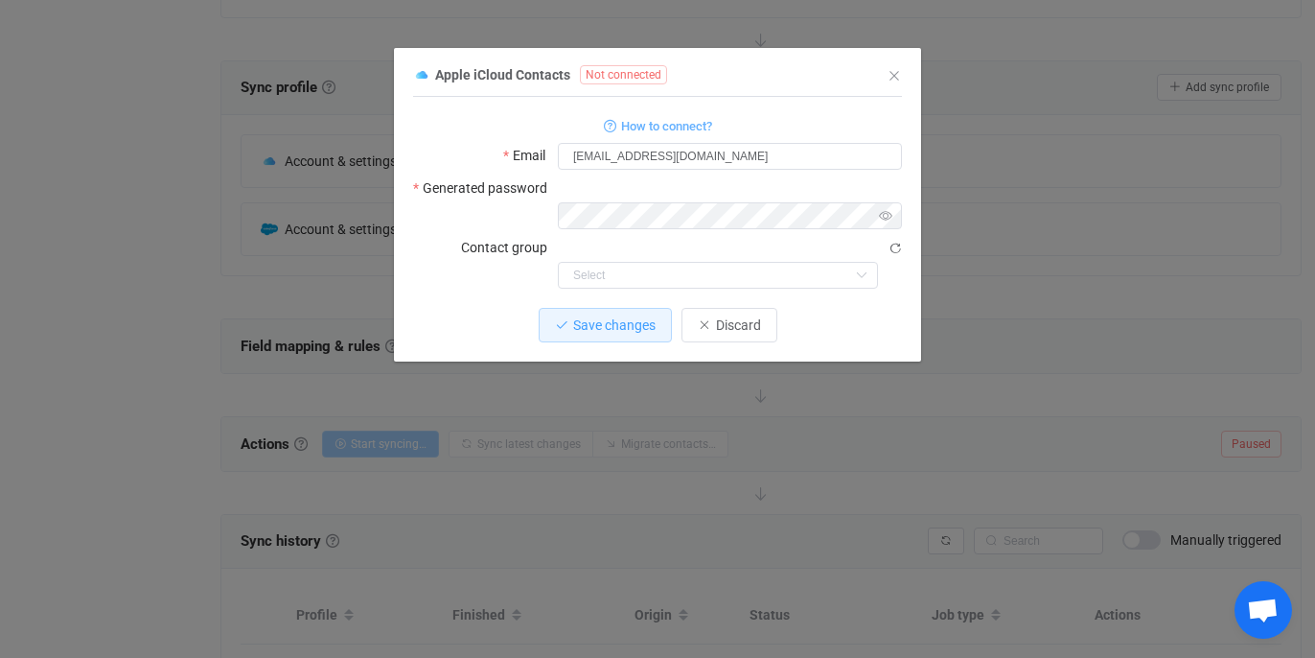
click at [890, 202] on icon "dialog" at bounding box center [885, 215] width 24 height 27
click at [707, 262] on input "dialog" at bounding box center [718, 275] width 320 height 27
click at [658, 262] on input "dialog" at bounding box center [718, 275] width 320 height 27
click at [586, 308] on button "Save changes" at bounding box center [605, 325] width 133 height 35
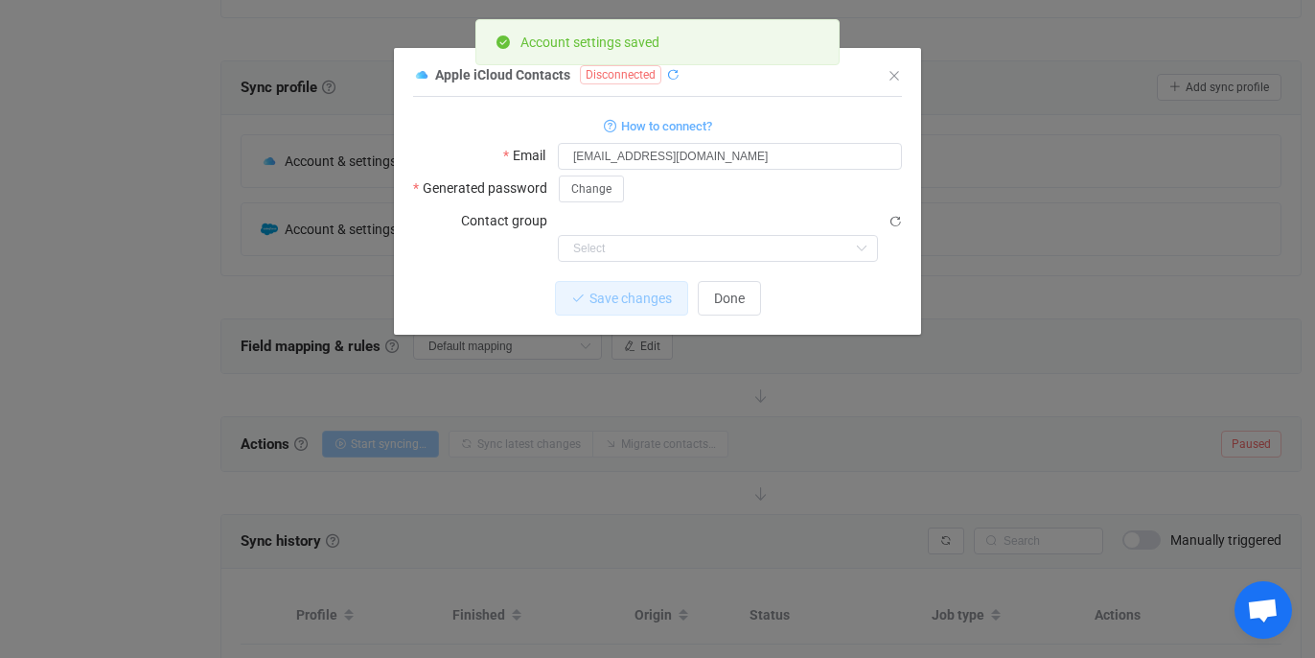
click at [671, 74] on icon "dialog" at bounding box center [672, 74] width 13 height 13
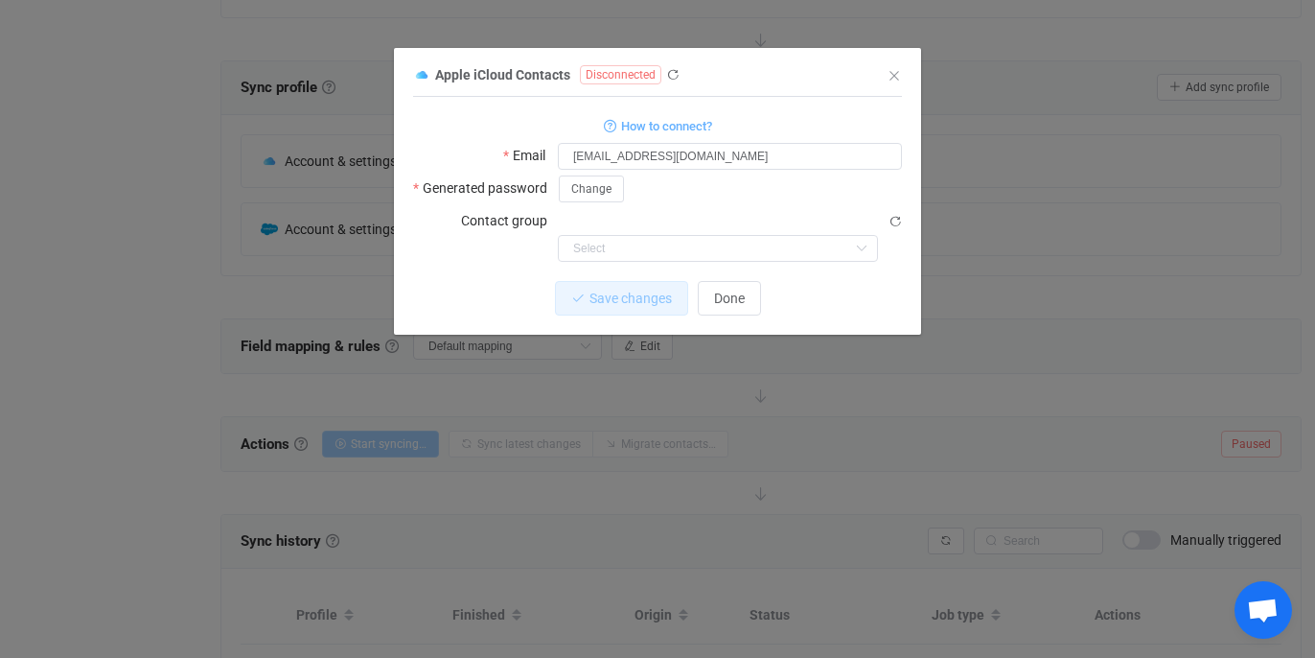
click at [616, 78] on span "Disconnected" at bounding box center [620, 74] width 81 height 19
click at [899, 68] on icon "Close" at bounding box center [894, 75] width 15 height 15
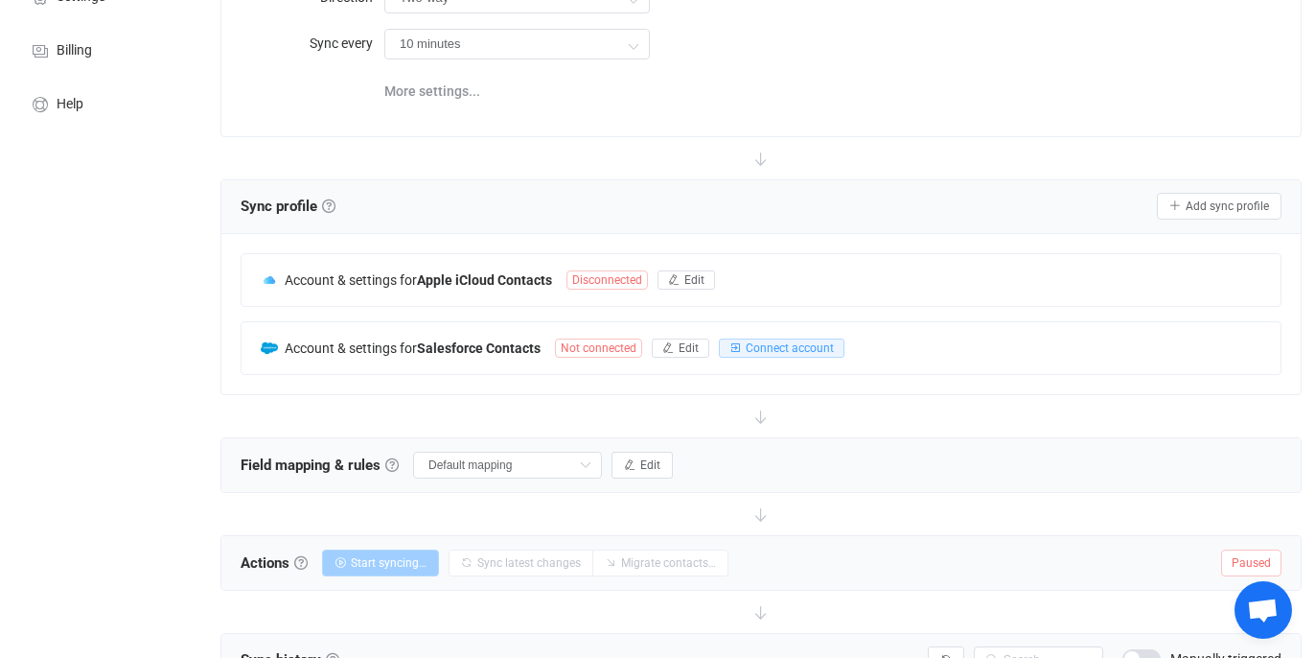
scroll to position [236, 0]
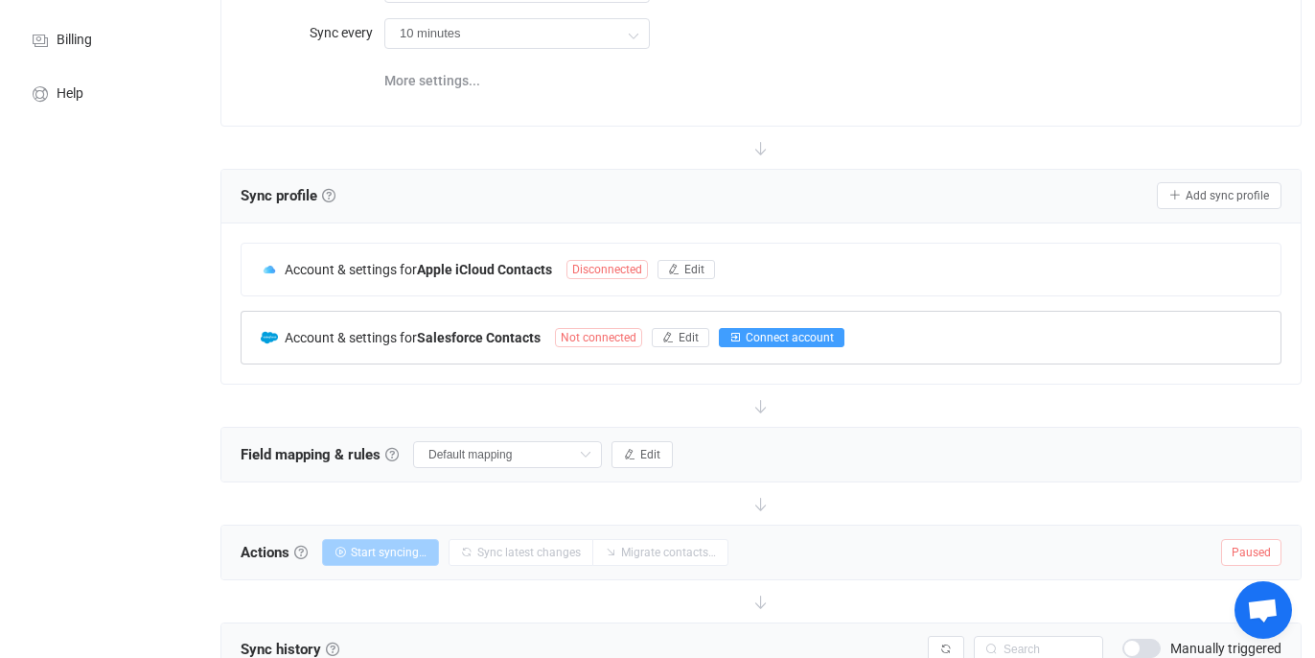
click at [763, 338] on span "Connect account" at bounding box center [790, 337] width 88 height 13
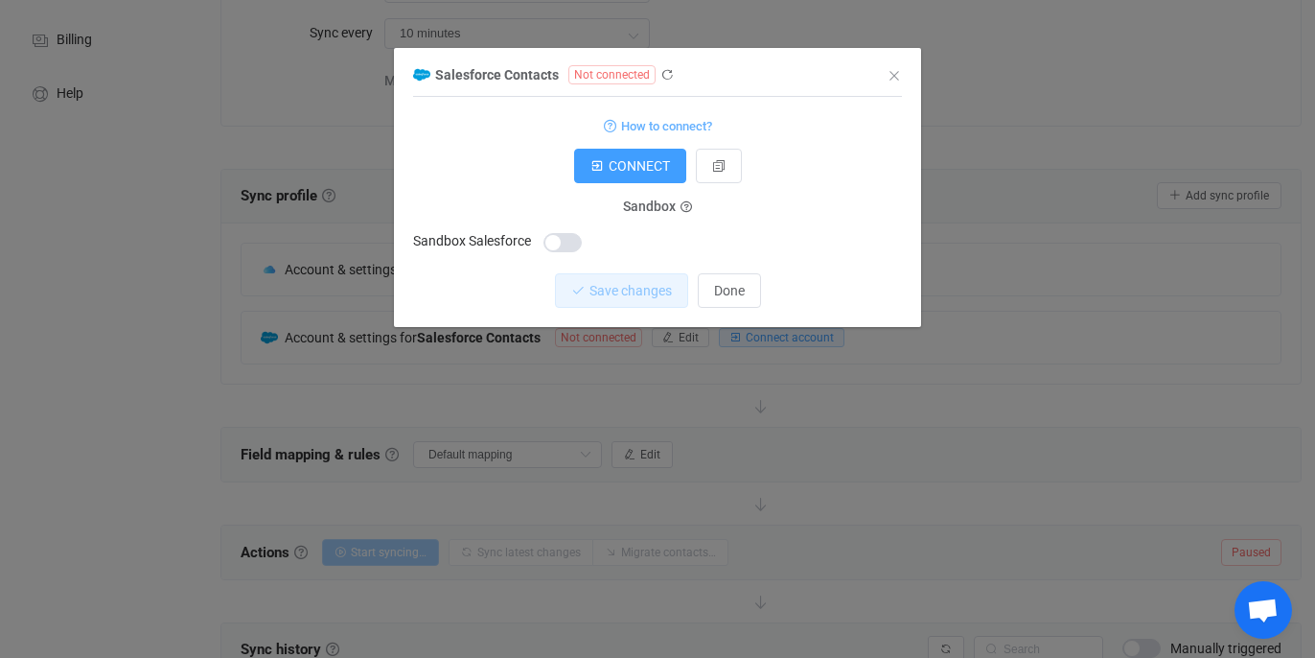
click at [556, 242] on span "dialog" at bounding box center [563, 242] width 38 height 19
click at [648, 172] on span "CONNECT" at bounding box center [639, 165] width 61 height 15
click at [654, 206] on span "Sandbox" at bounding box center [649, 206] width 53 height 15
click at [688, 206] on icon "dialog" at bounding box center [687, 208] width 12 height 12
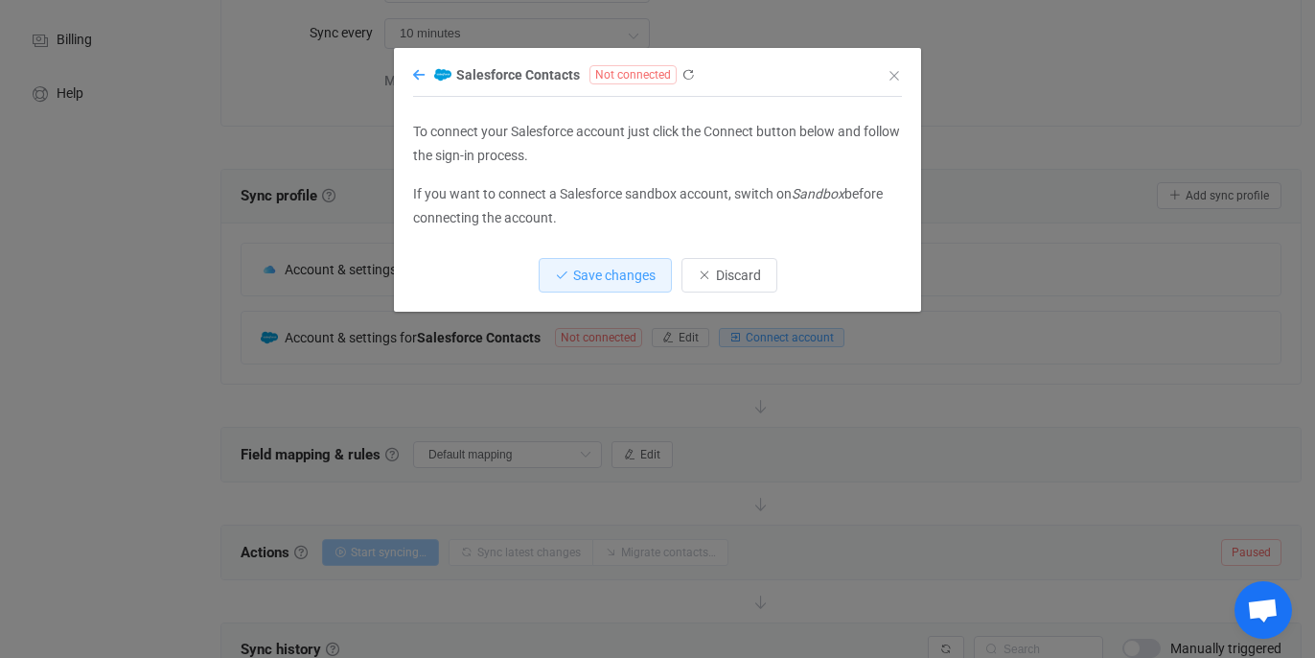
click at [419, 79] on icon "dialog" at bounding box center [419, 74] width 12 height 13
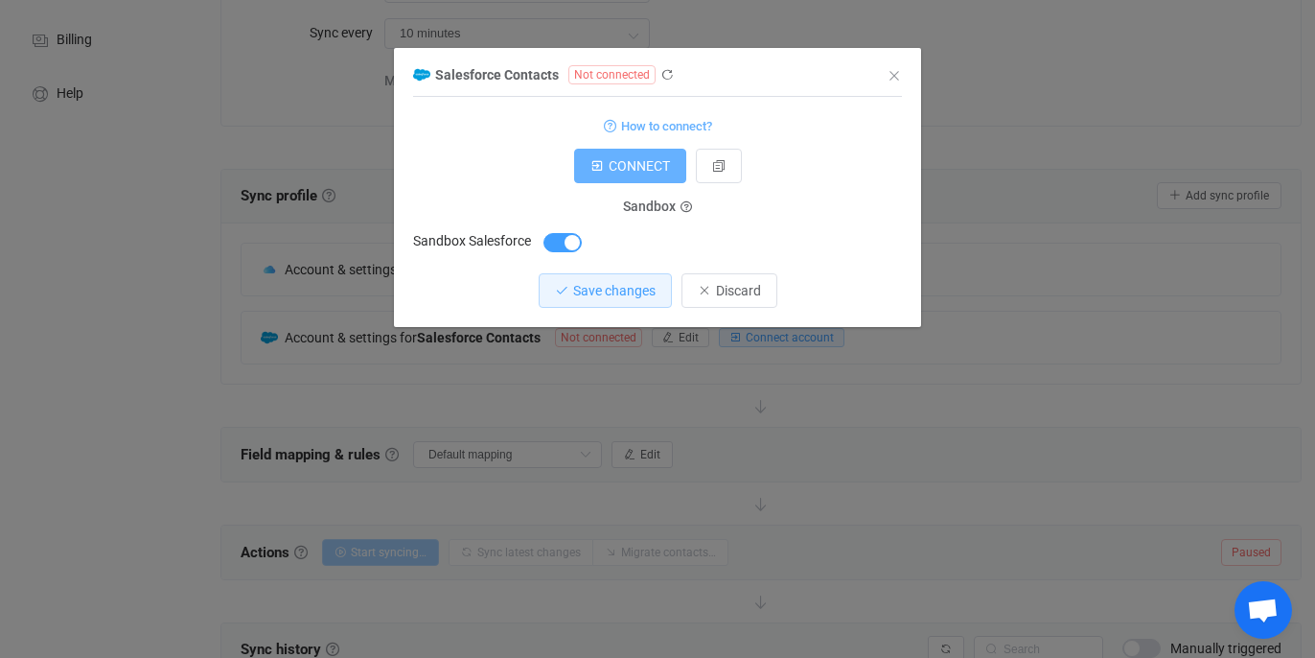
click at [621, 157] on button "CONNECT" at bounding box center [630, 166] width 112 height 35
click at [669, 76] on icon "dialog" at bounding box center [667, 74] width 13 height 13
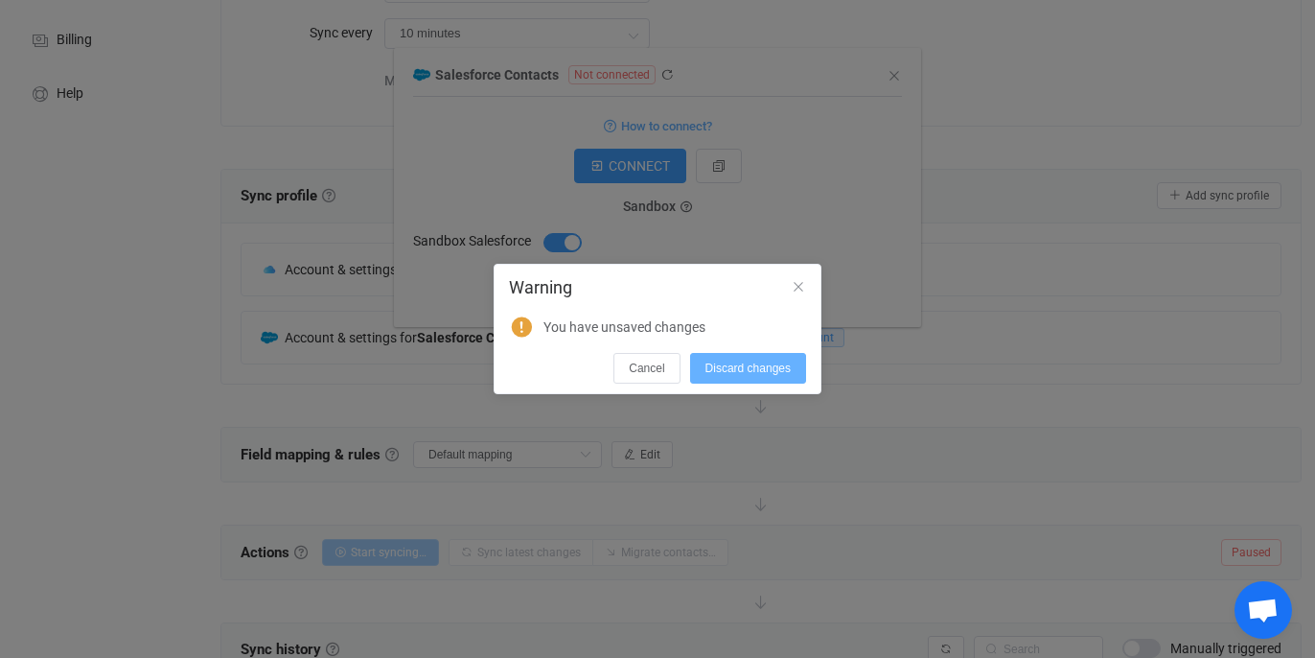
click at [717, 363] on span "Discard changes" at bounding box center [748, 367] width 85 height 13
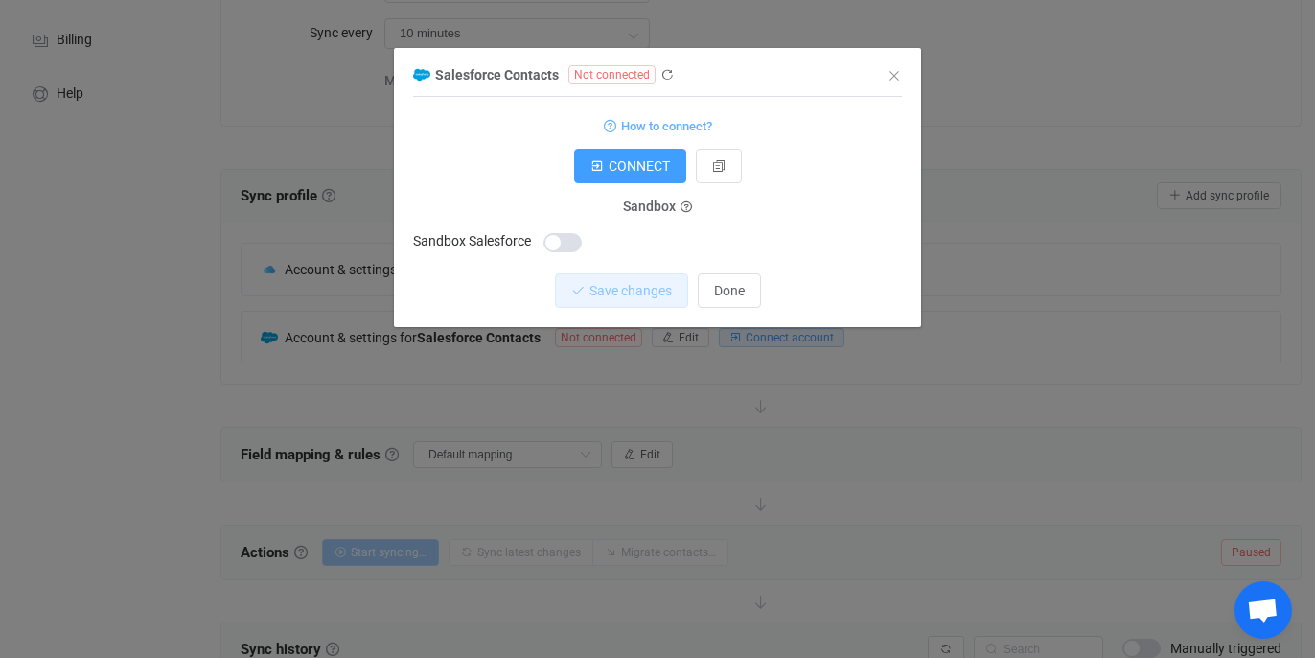
click at [552, 249] on span "dialog" at bounding box center [563, 242] width 38 height 19
click at [639, 164] on span "CONNECT" at bounding box center [639, 165] width 61 height 15
click at [557, 237] on span "dialog" at bounding box center [563, 242] width 38 height 19
click at [655, 165] on span "CONNECT" at bounding box center [639, 165] width 61 height 15
click at [891, 76] on icon "Close" at bounding box center [894, 75] width 15 height 15
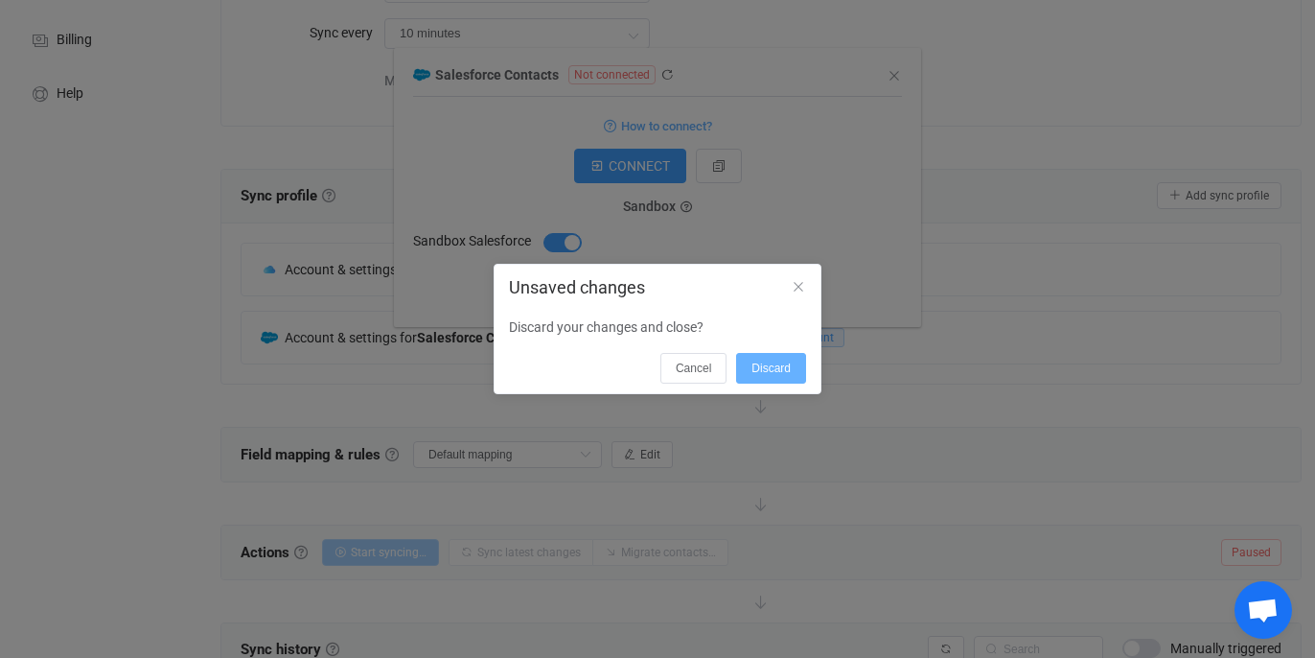
click at [775, 375] on button "Discard" at bounding box center [771, 368] width 70 height 31
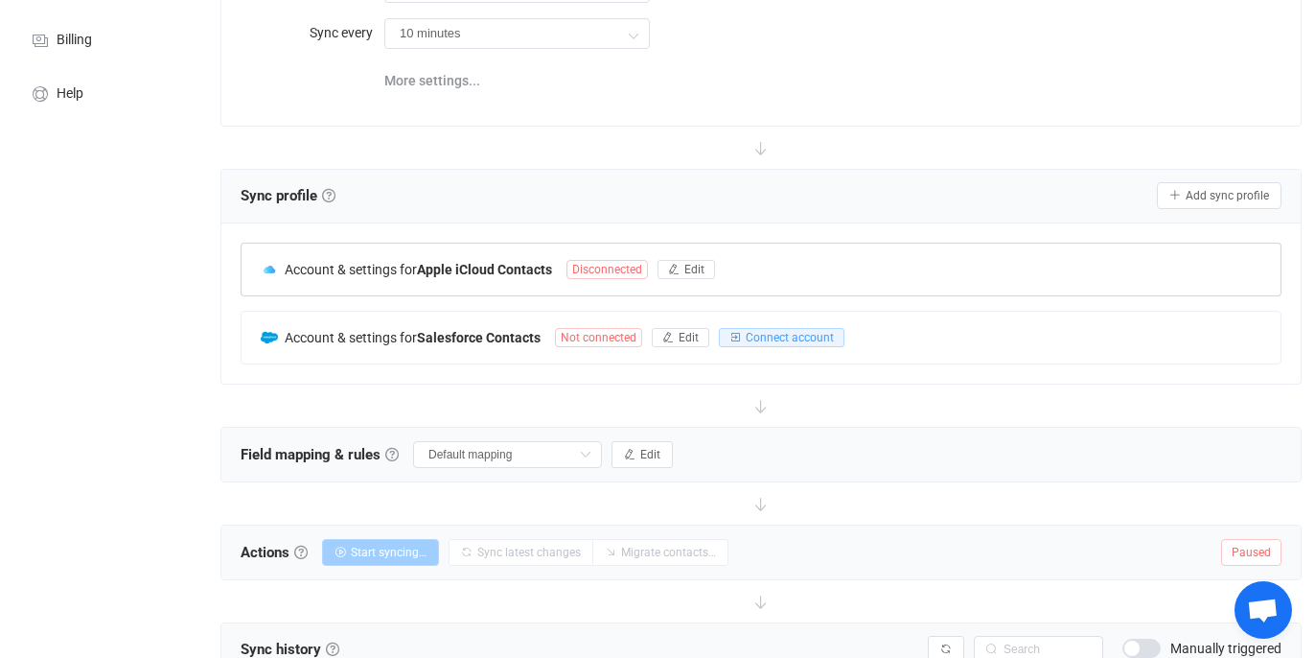
click at [630, 265] on span "Disconnected" at bounding box center [607, 269] width 81 height 19
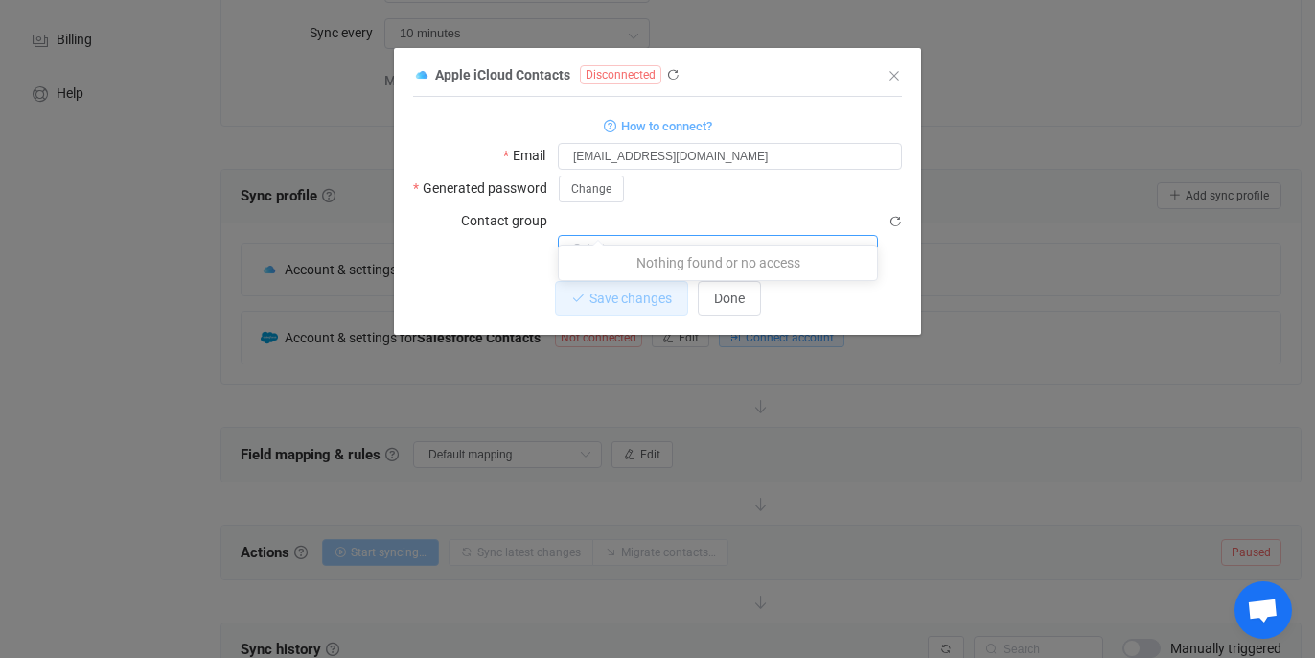
click at [595, 235] on input "dialog" at bounding box center [718, 248] width 320 height 27
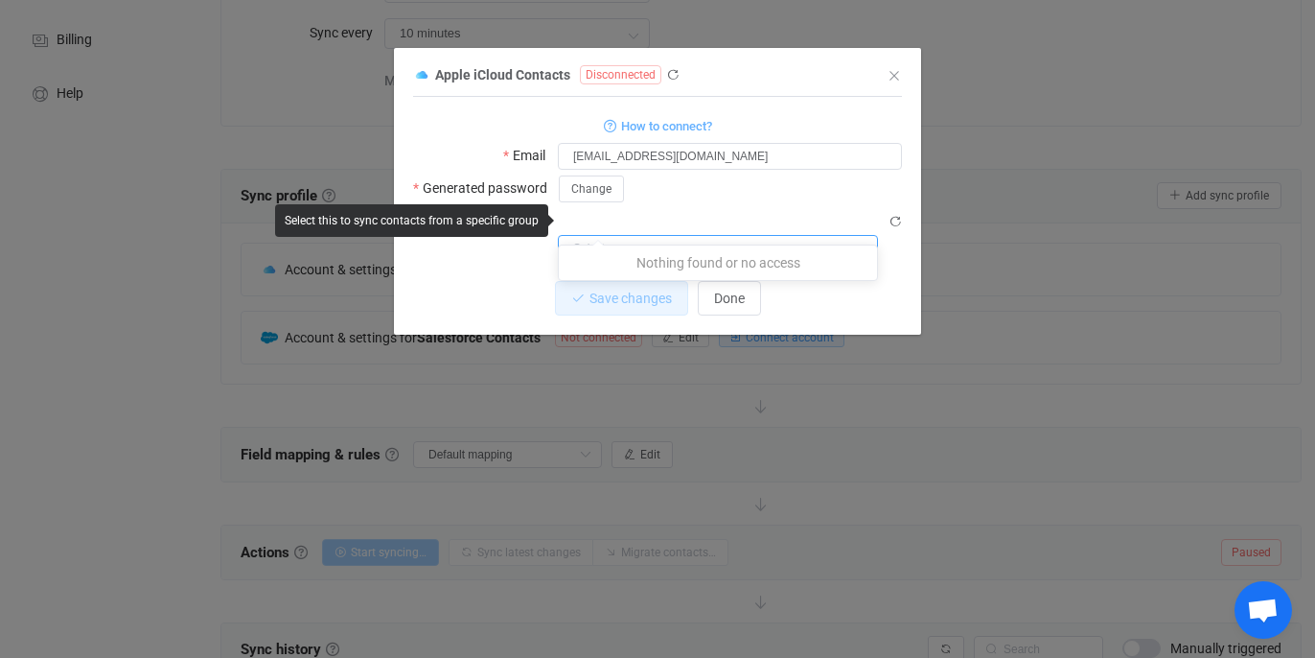
click at [595, 235] on input "dialog" at bounding box center [718, 248] width 320 height 27
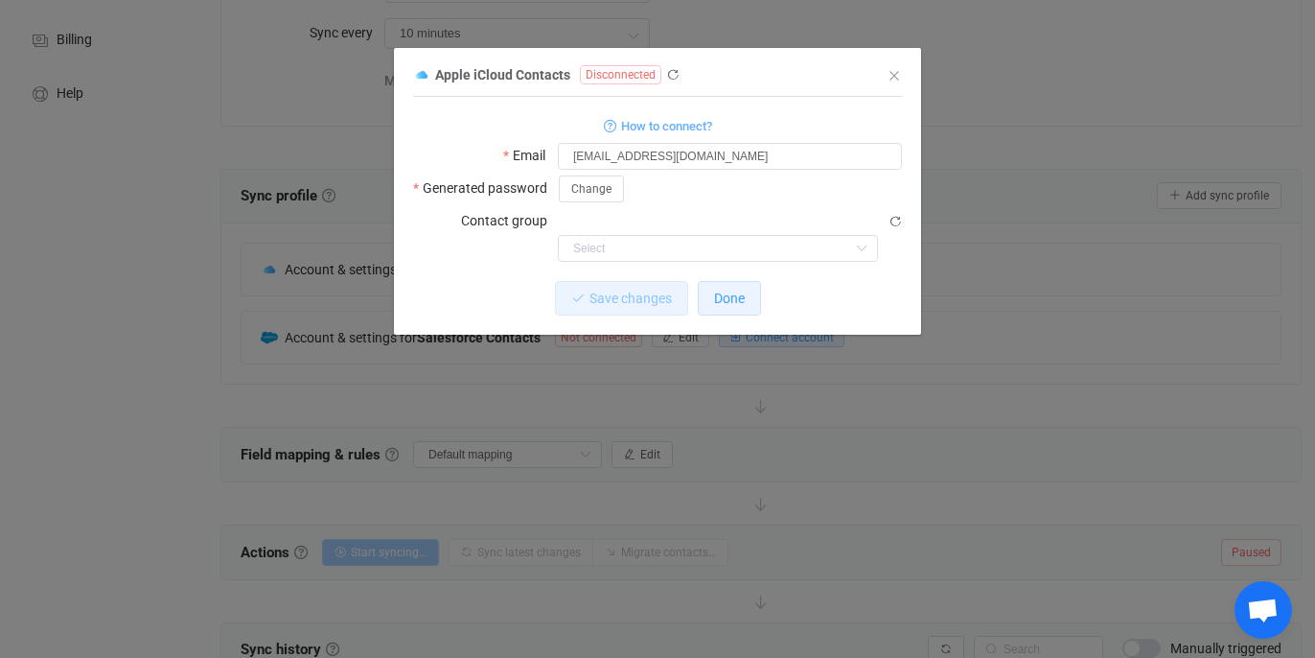
click at [715, 290] on span "Done" at bounding box center [729, 297] width 31 height 15
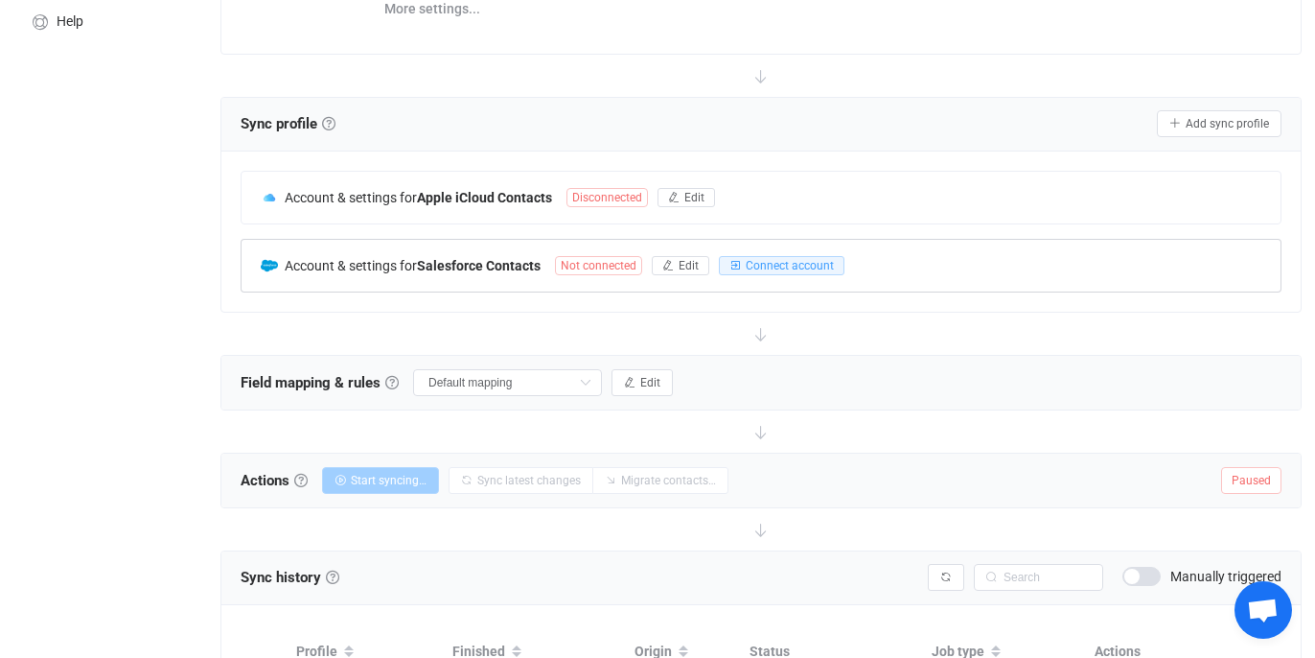
scroll to position [312, 0]
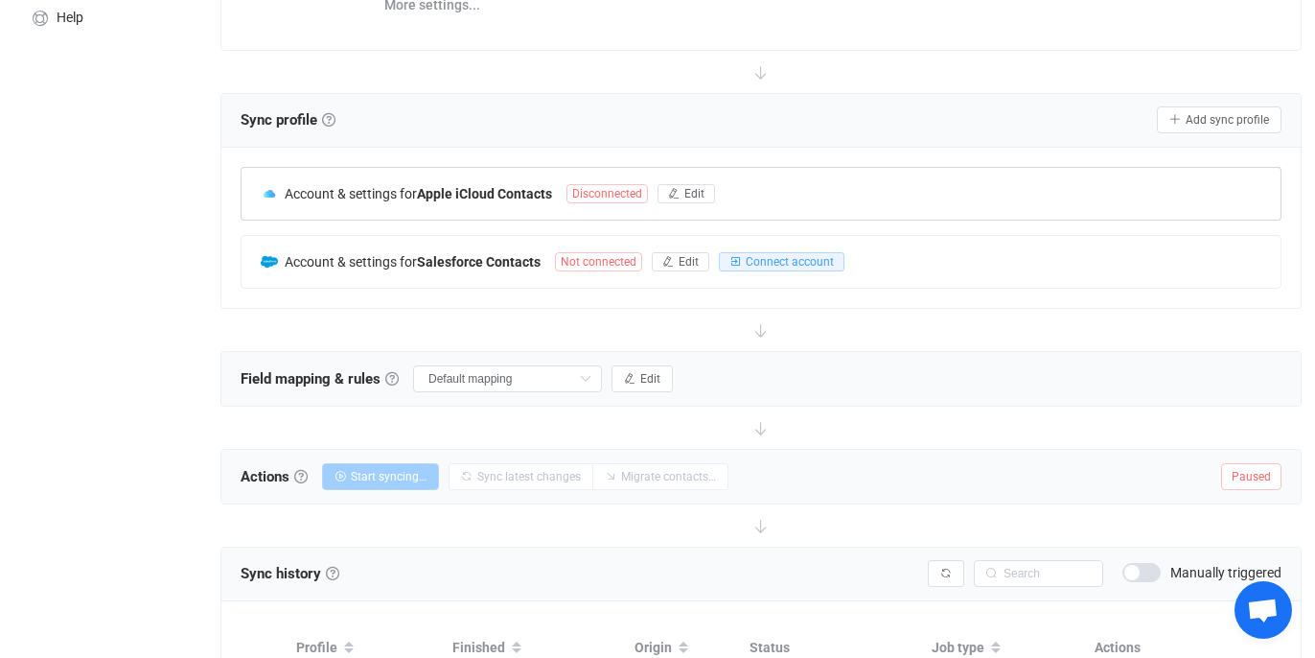
click at [407, 195] on span "Account & settings for" at bounding box center [351, 193] width 132 height 15
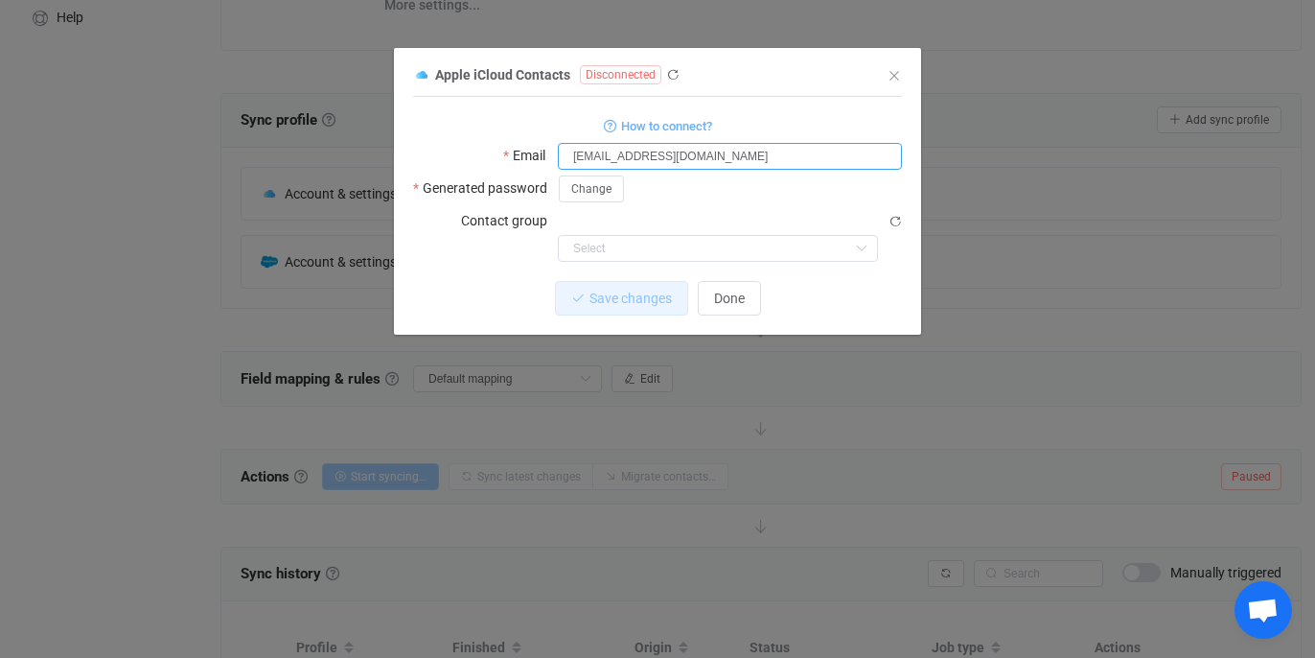
click at [575, 158] on input "[EMAIL_ADDRESS][DOMAIN_NAME]" at bounding box center [730, 156] width 344 height 27
click at [569, 155] on input "[EMAIL_ADDRESS][DOMAIN_NAME]" at bounding box center [730, 156] width 344 height 27
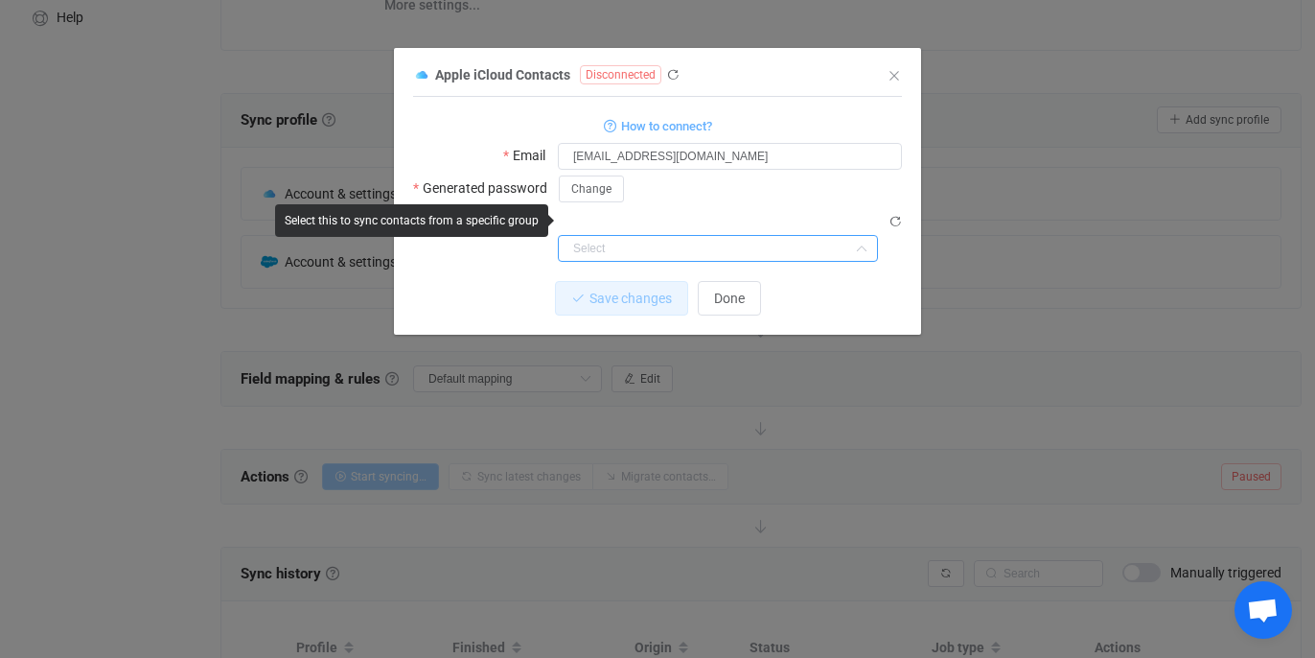
click at [674, 235] on input "dialog" at bounding box center [718, 248] width 320 height 27
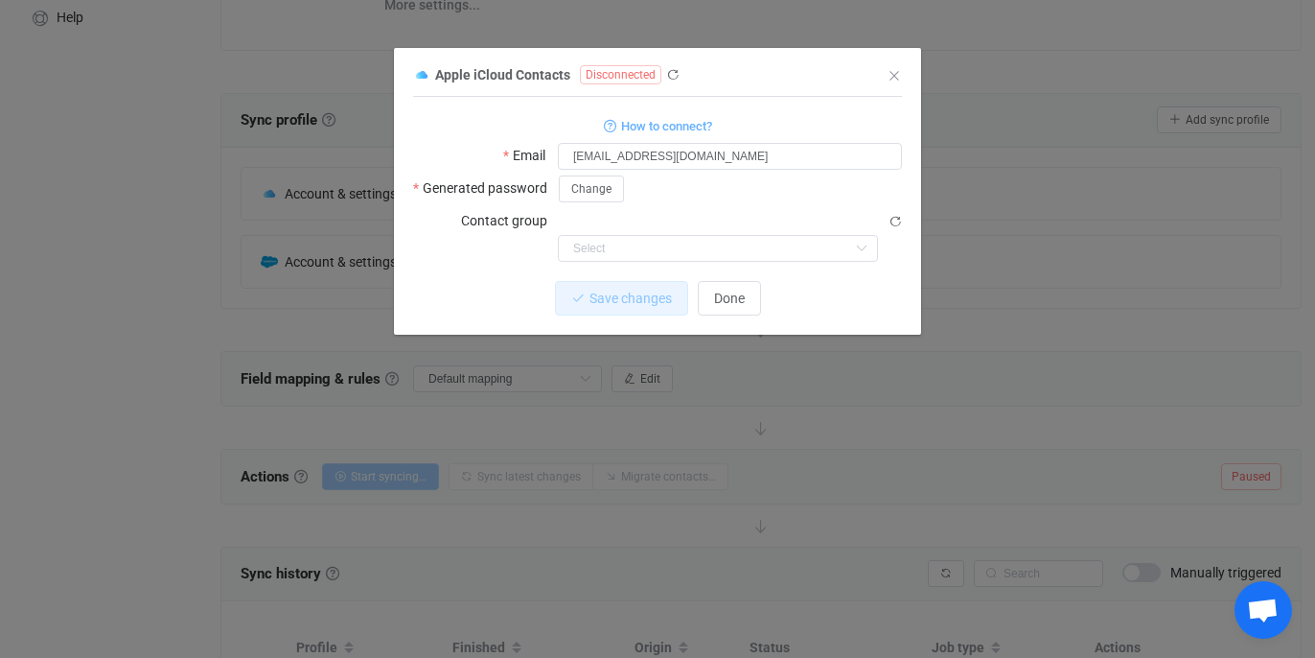
click at [671, 189] on div "Change" at bounding box center [730, 188] width 344 height 28
click at [727, 290] on span "Done" at bounding box center [729, 297] width 31 height 15
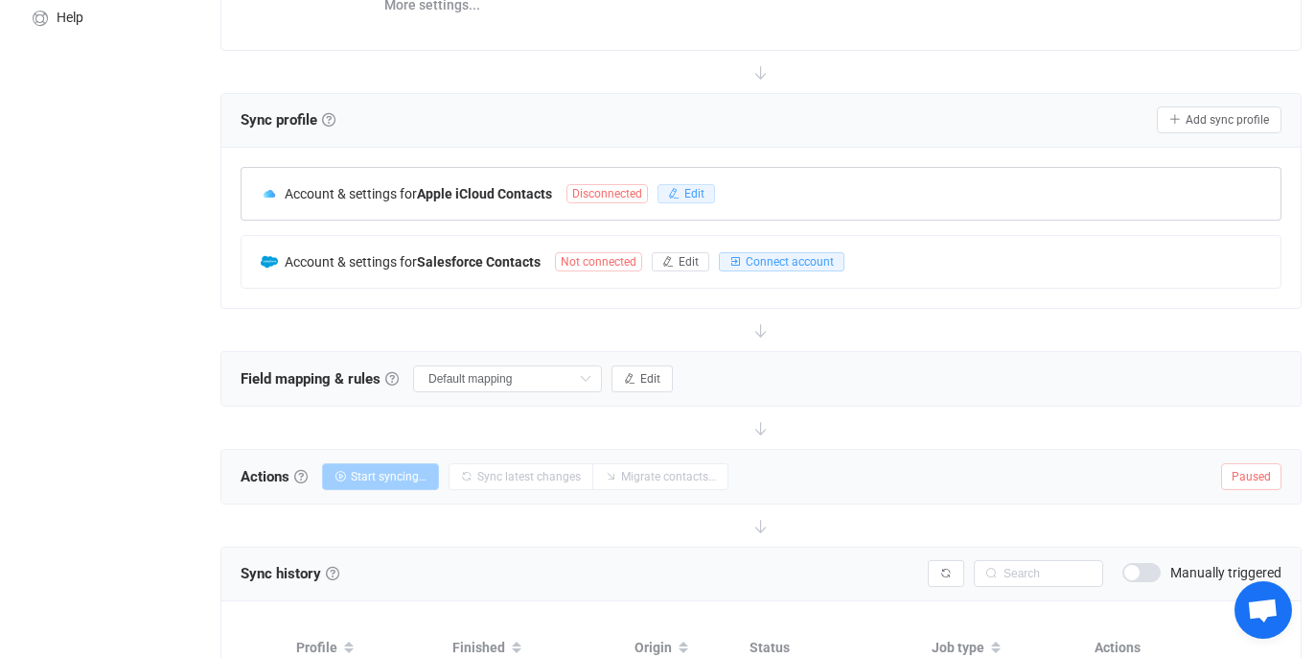
click at [680, 189] on icon "button" at bounding box center [674, 194] width 12 height 12
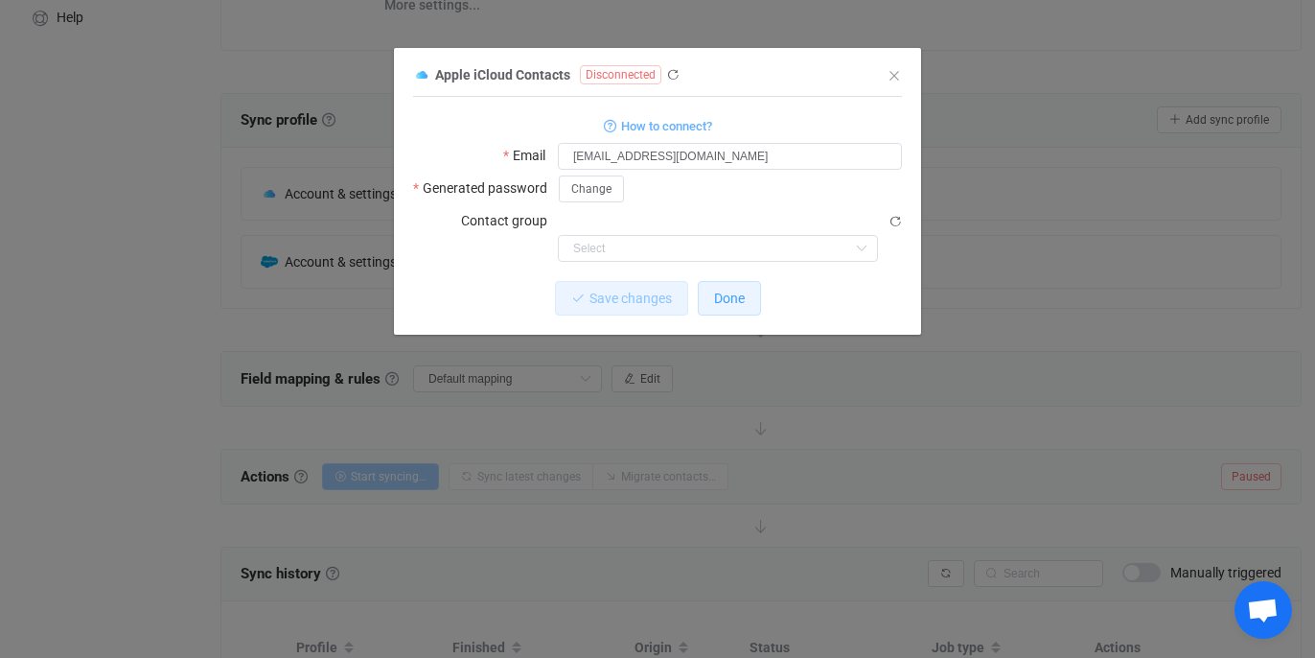
click at [724, 290] on span "Done" at bounding box center [729, 297] width 31 height 15
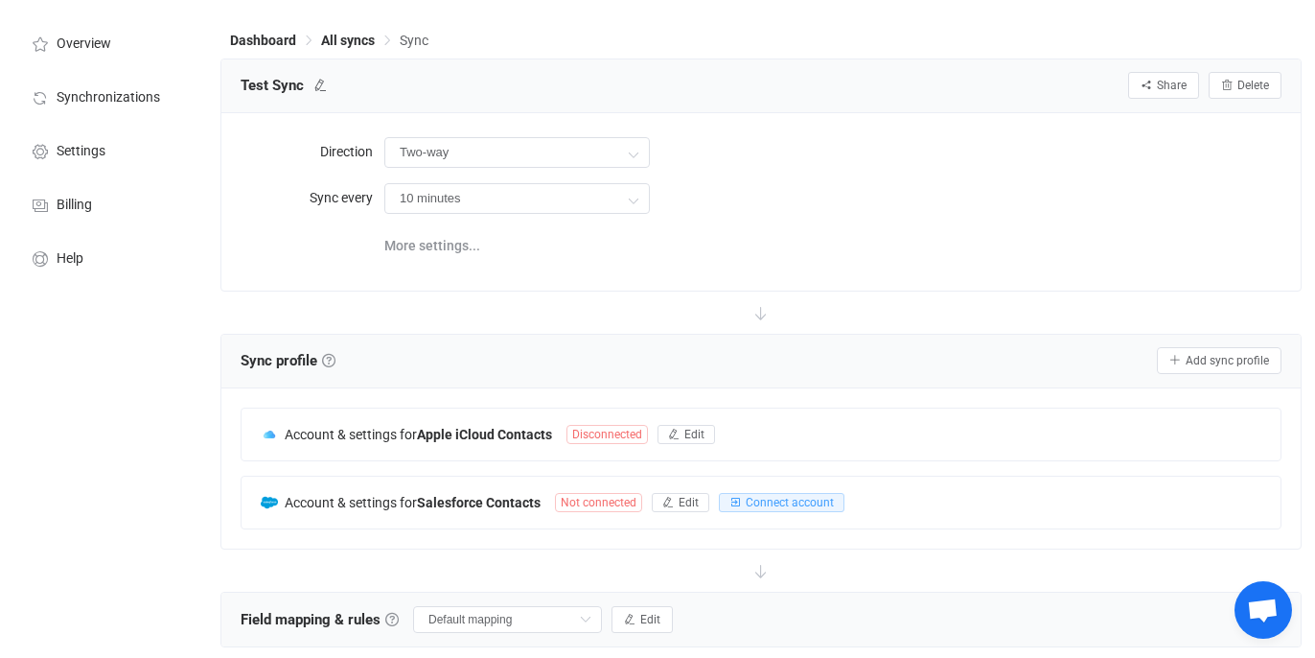
scroll to position [60, 0]
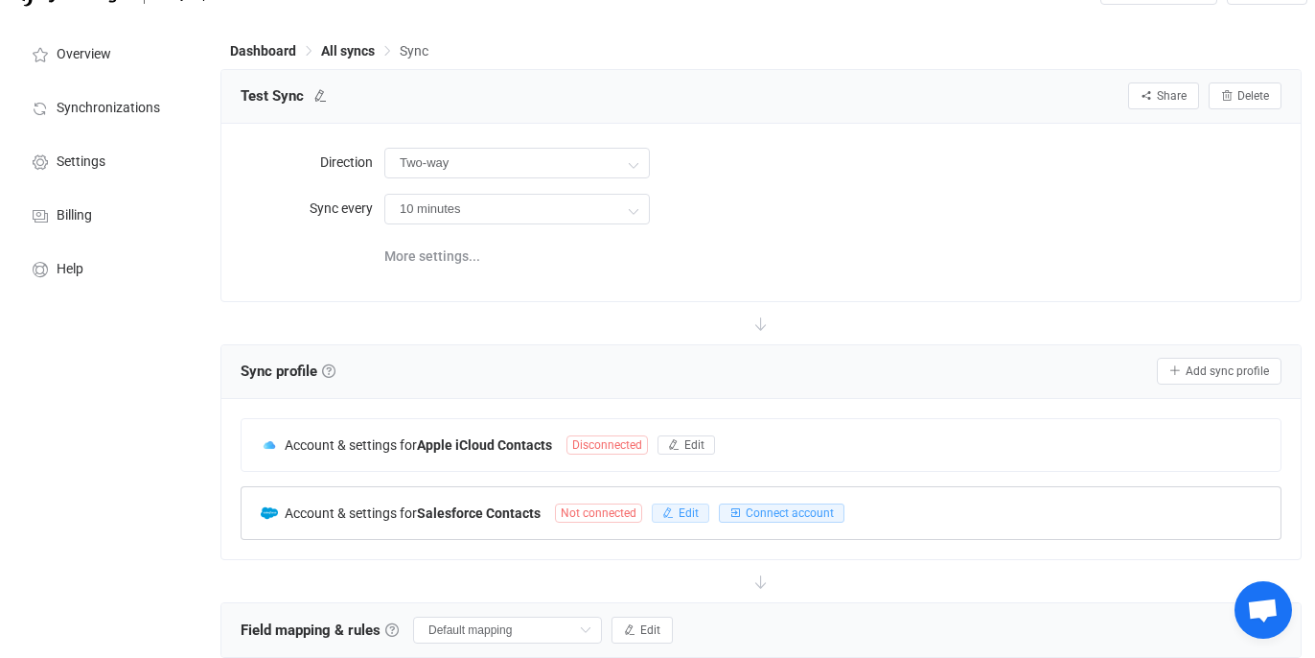
click at [662, 511] on button "Edit" at bounding box center [681, 512] width 58 height 19
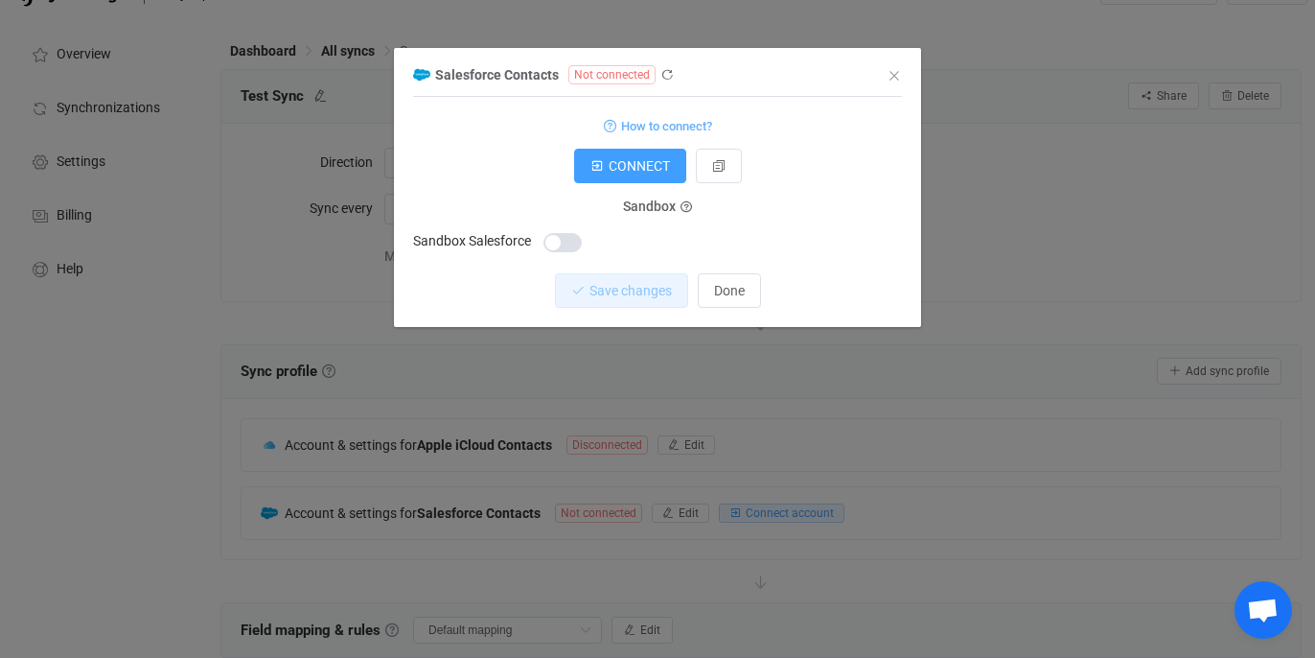
click at [556, 243] on span "dialog" at bounding box center [563, 242] width 38 height 19
click at [588, 288] on span "Save changes" at bounding box center [614, 290] width 82 height 15
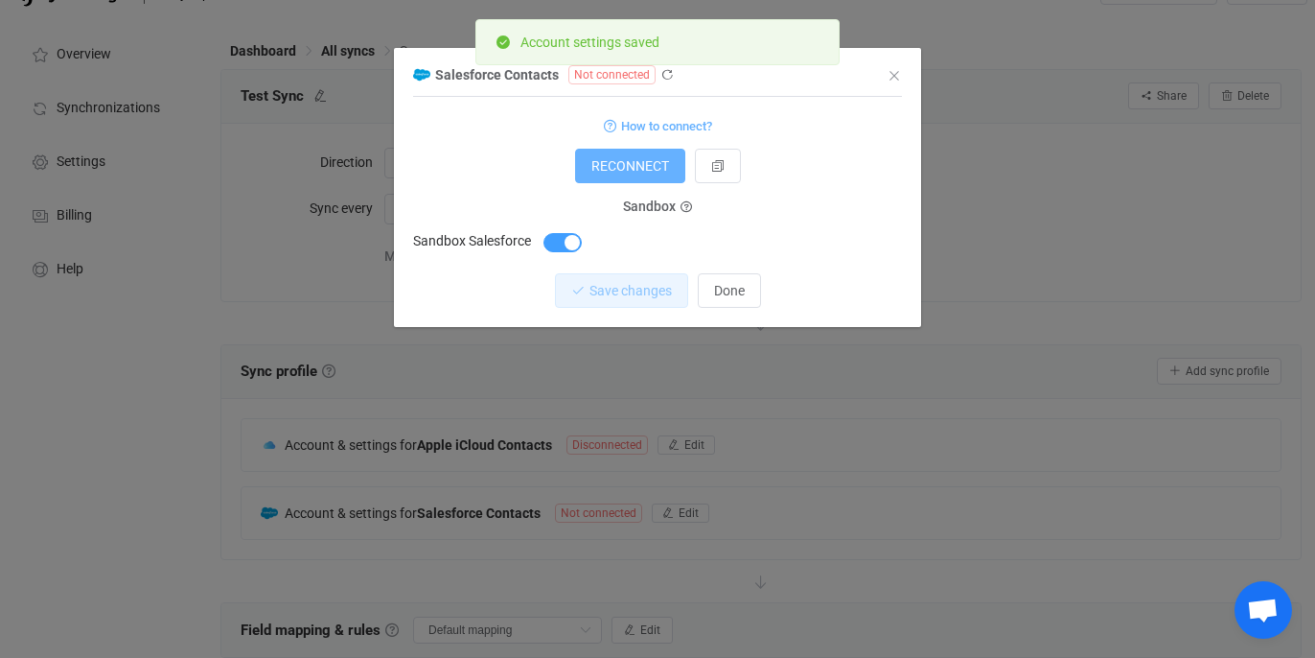
click at [631, 168] on span "RECONNECT" at bounding box center [631, 165] width 78 height 15
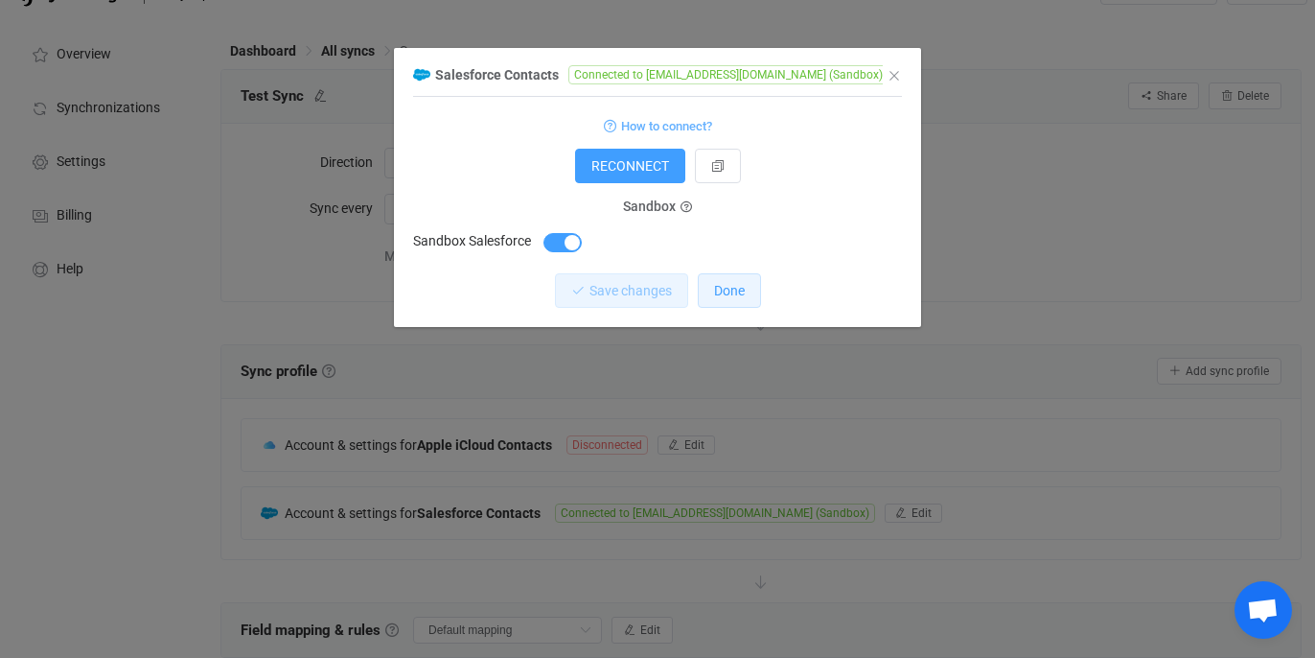
click at [718, 300] on button "Done" at bounding box center [729, 290] width 63 height 35
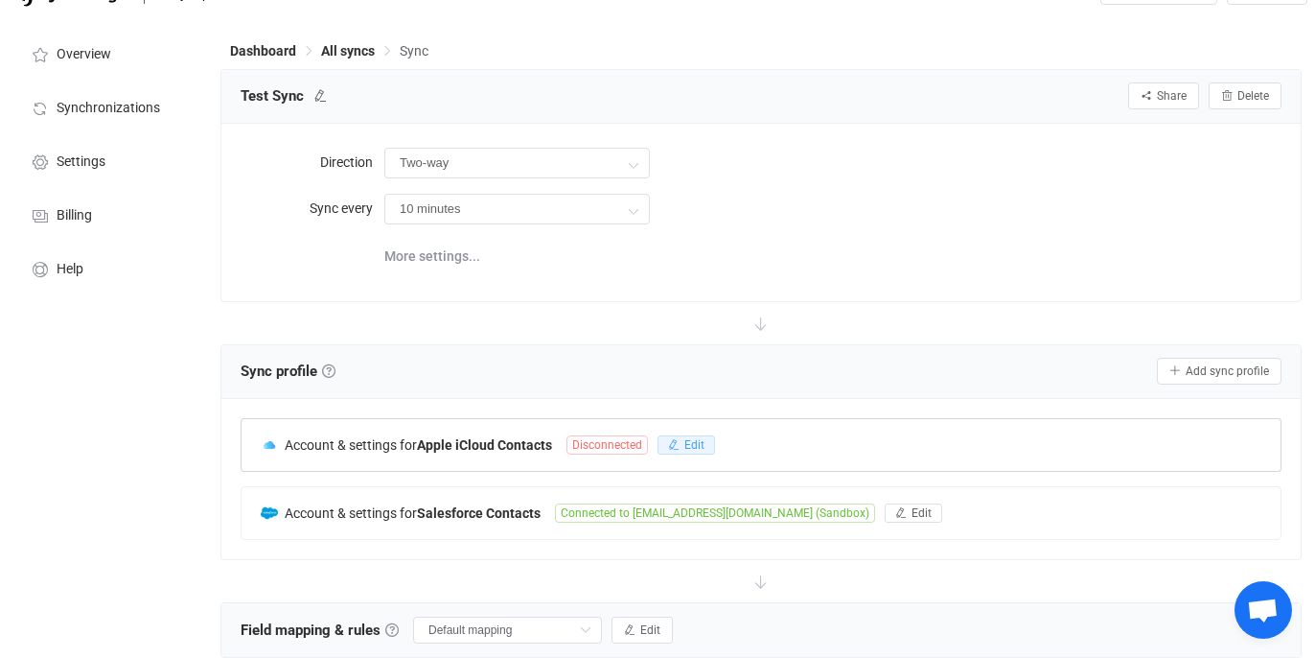
click at [675, 449] on button "Edit" at bounding box center [687, 444] width 58 height 19
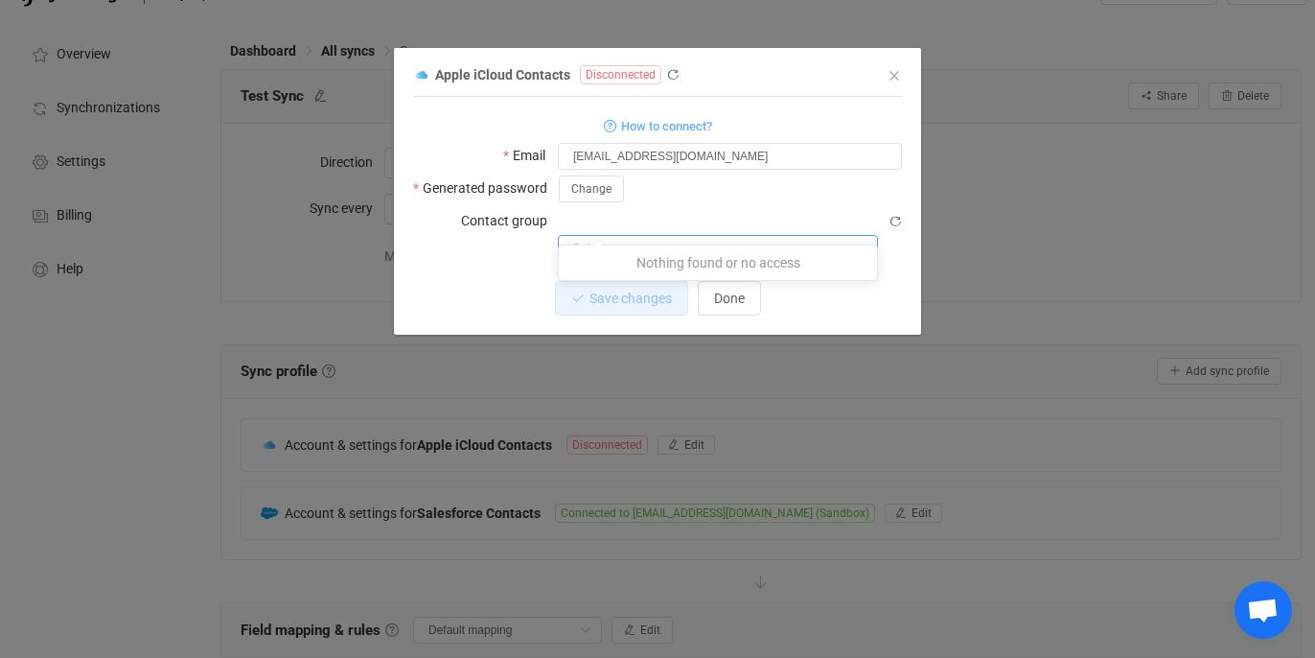
click at [693, 235] on input "dialog" at bounding box center [718, 248] width 320 height 27
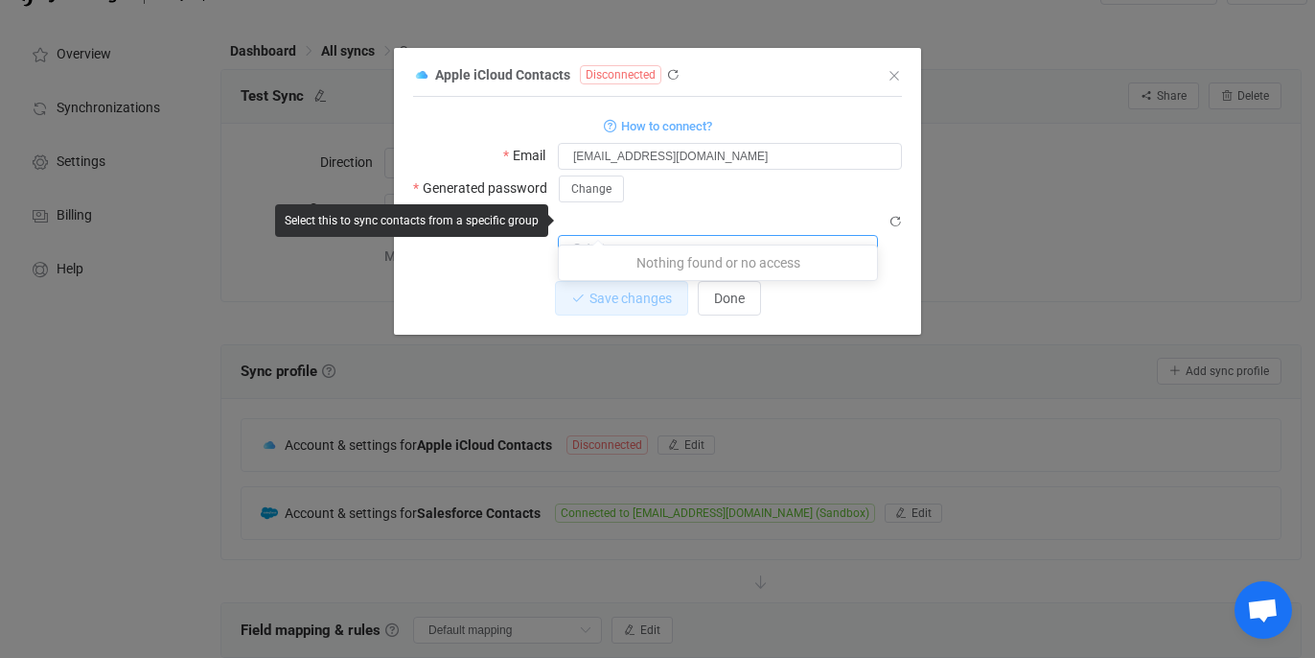
click at [693, 235] on input "dialog" at bounding box center [718, 248] width 320 height 27
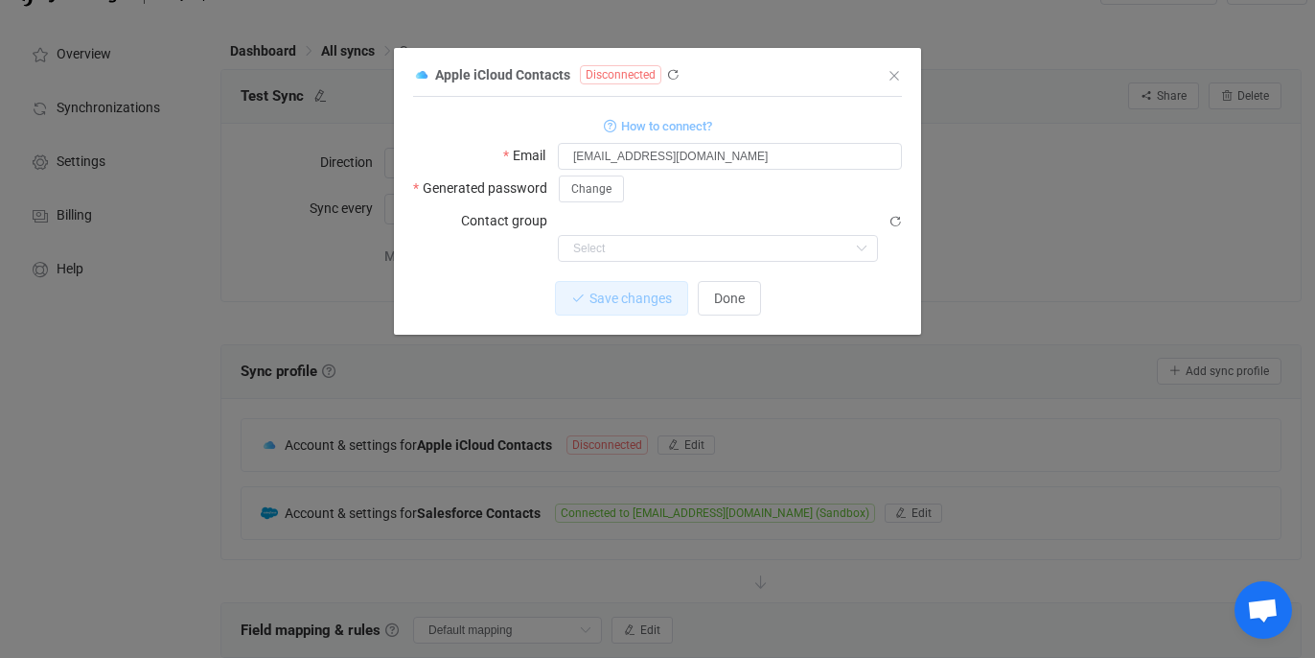
click at [652, 126] on span "How to connect?" at bounding box center [666, 126] width 91 height 22
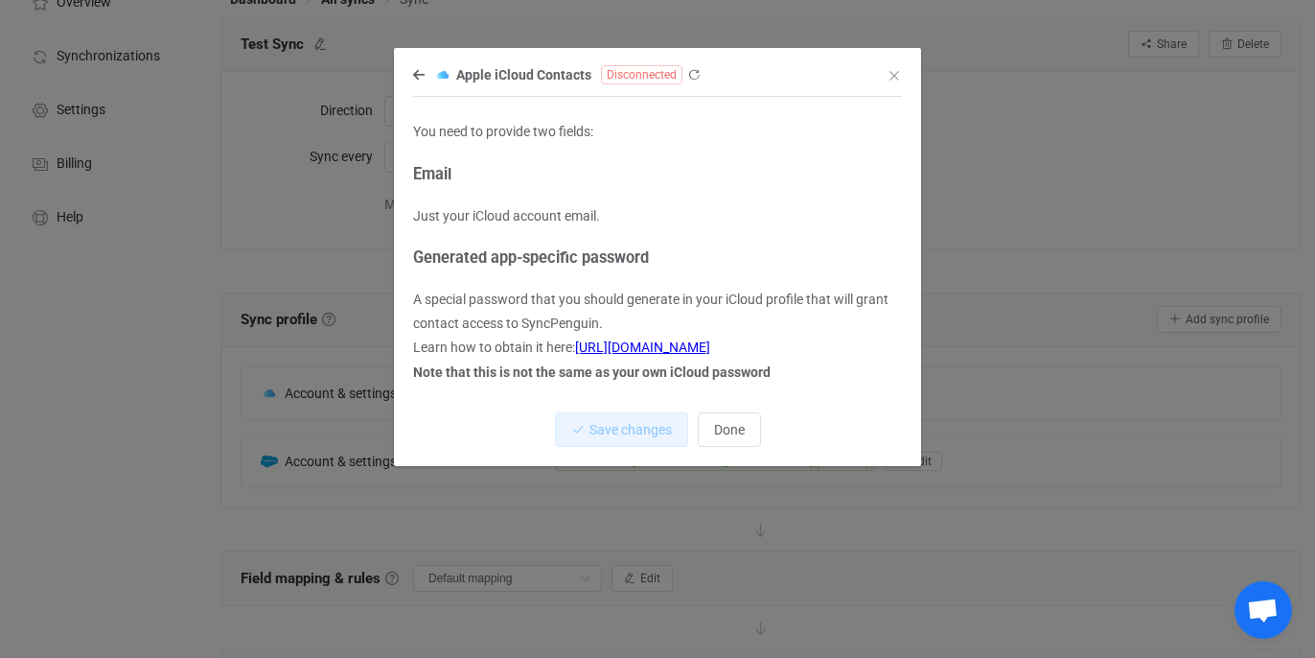
scroll to position [125, 0]
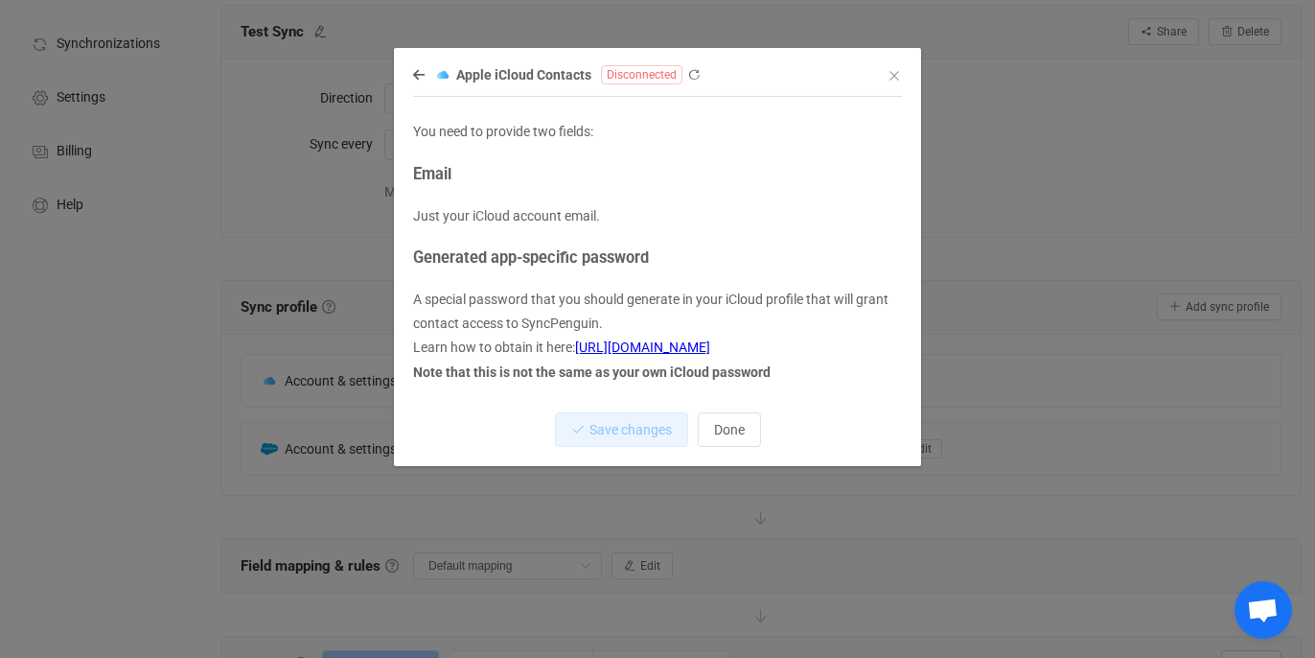
click at [663, 349] on link "[URL][DOMAIN_NAME]" at bounding box center [642, 346] width 135 height 15
